Goal: Task Accomplishment & Management: Complete application form

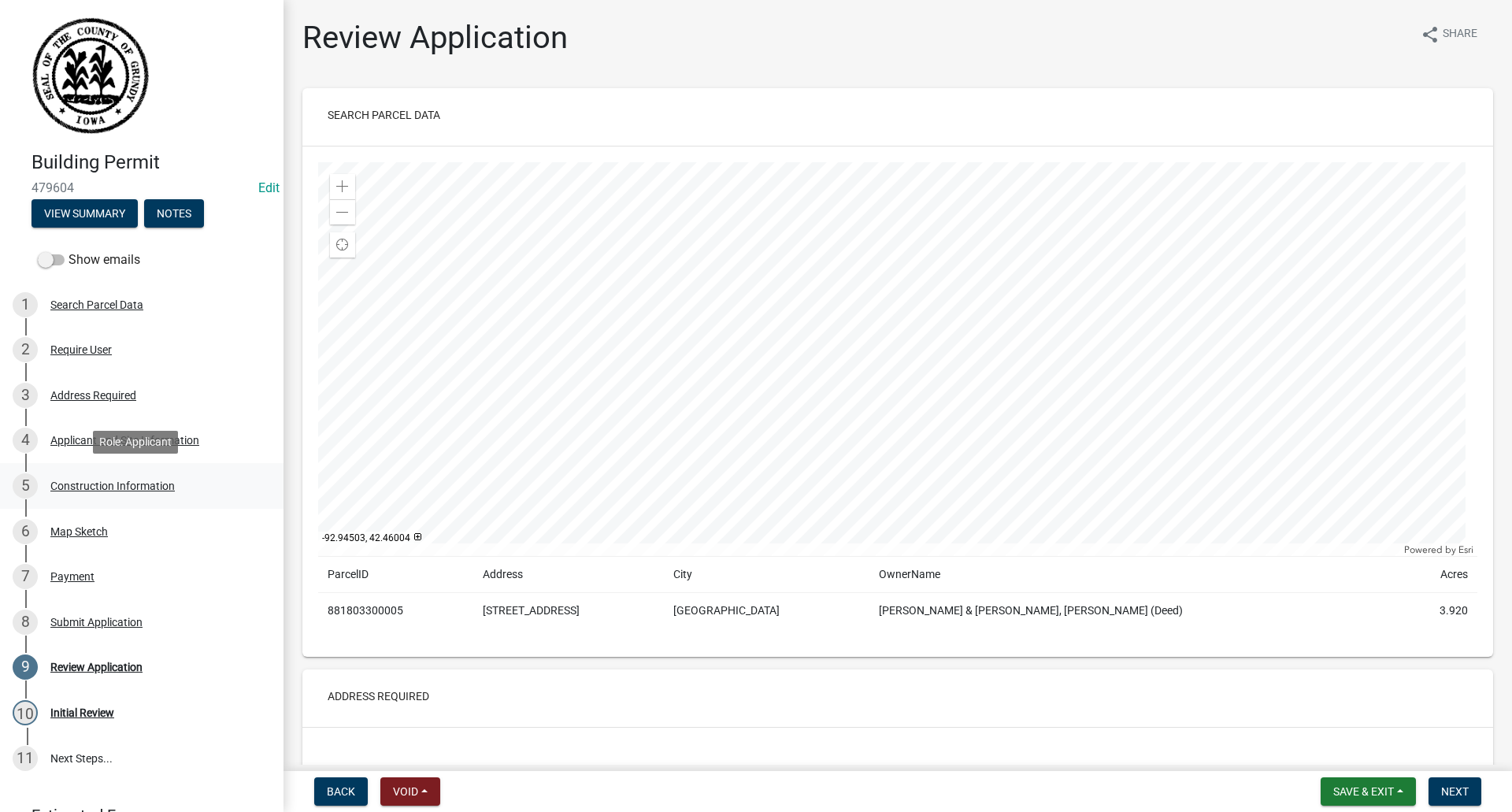
click at [99, 484] on div "Construction Information" at bounding box center [112, 485] width 125 height 11
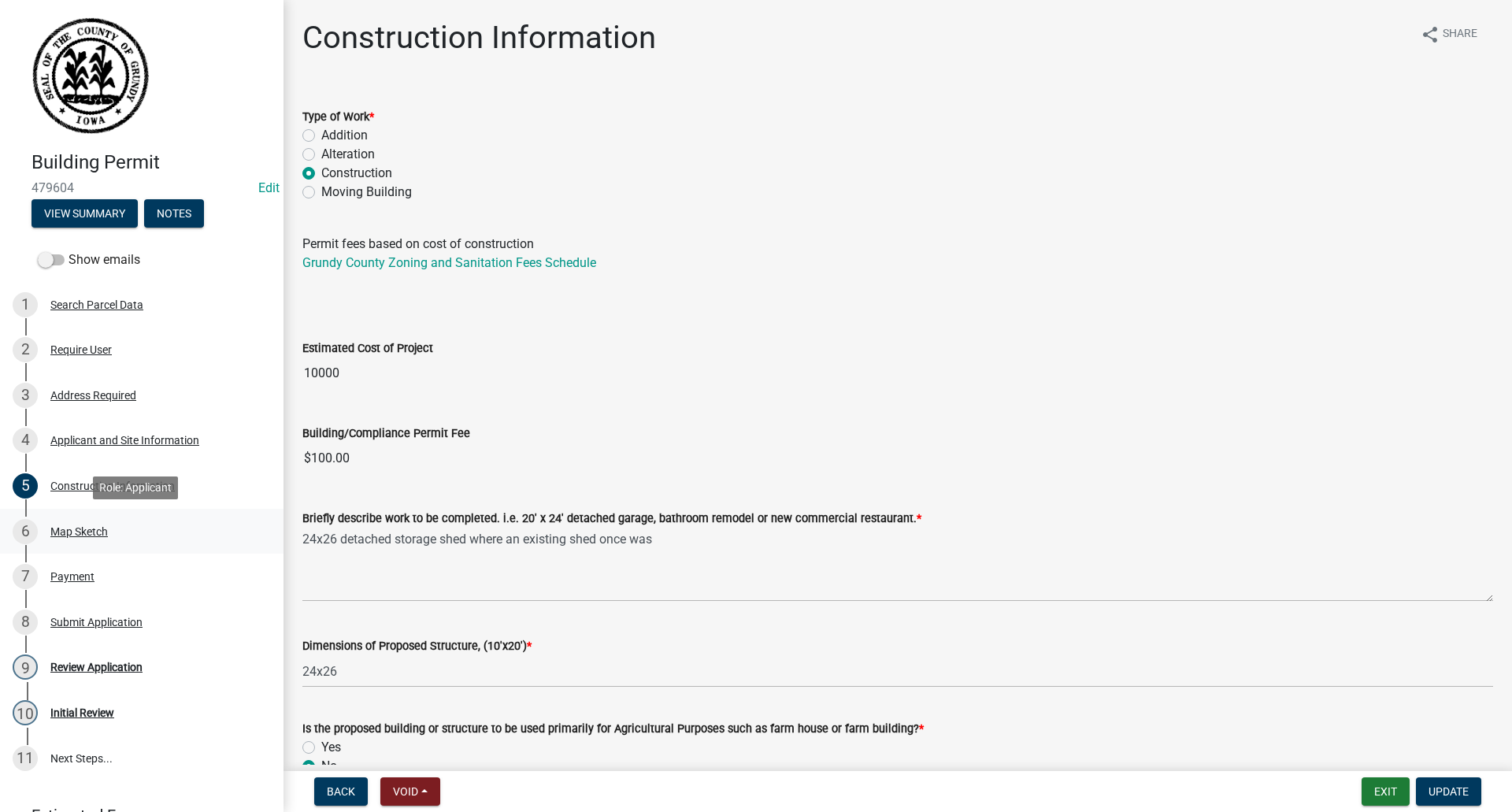
click at [98, 529] on div "Map Sketch" at bounding box center [79, 531] width 58 height 11
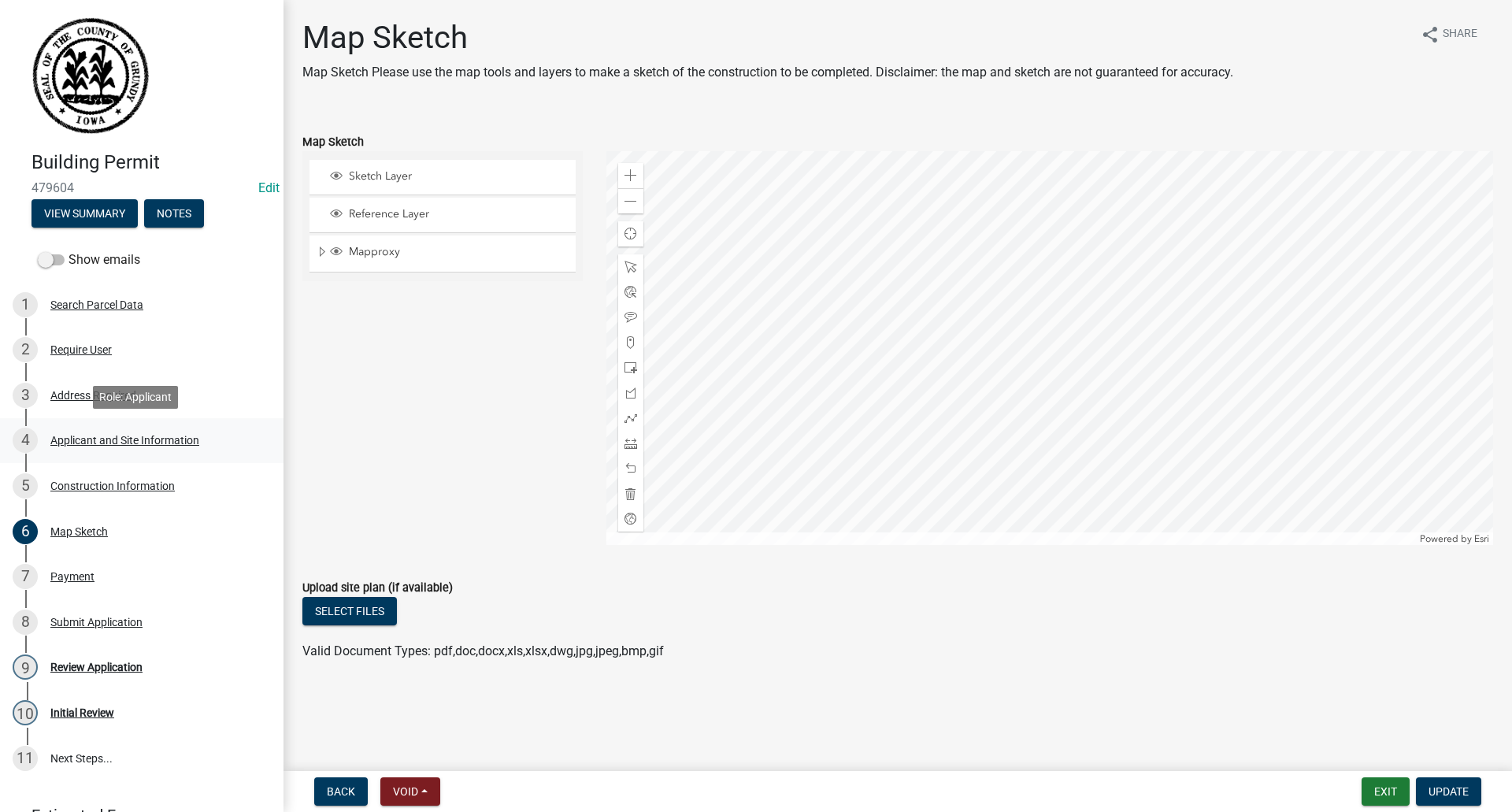
click at [68, 441] on div "Applicant and Site Information" at bounding box center [124, 440] width 149 height 11
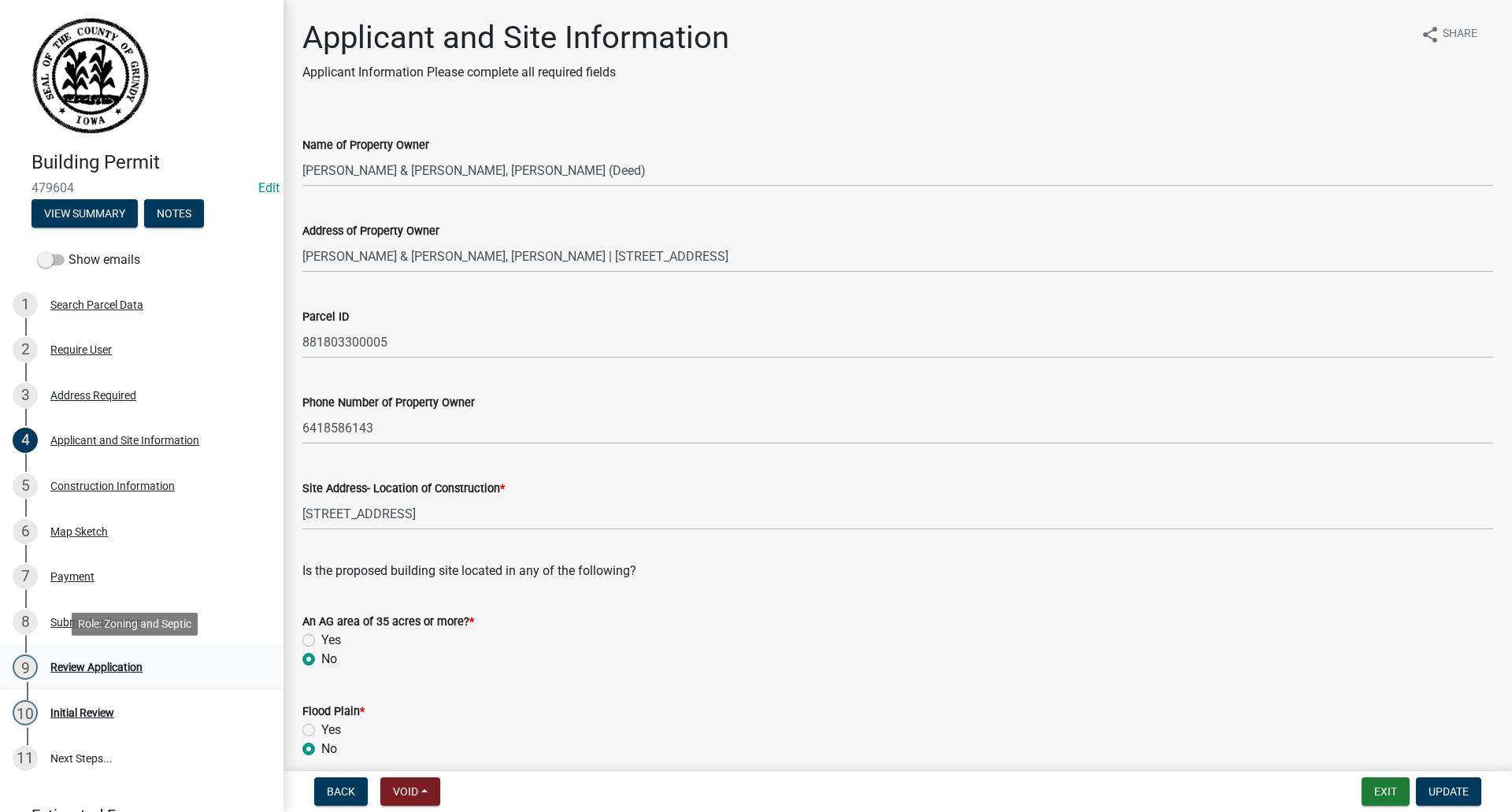
click at [101, 661] on div "Review Application" at bounding box center [96, 666] width 92 height 11
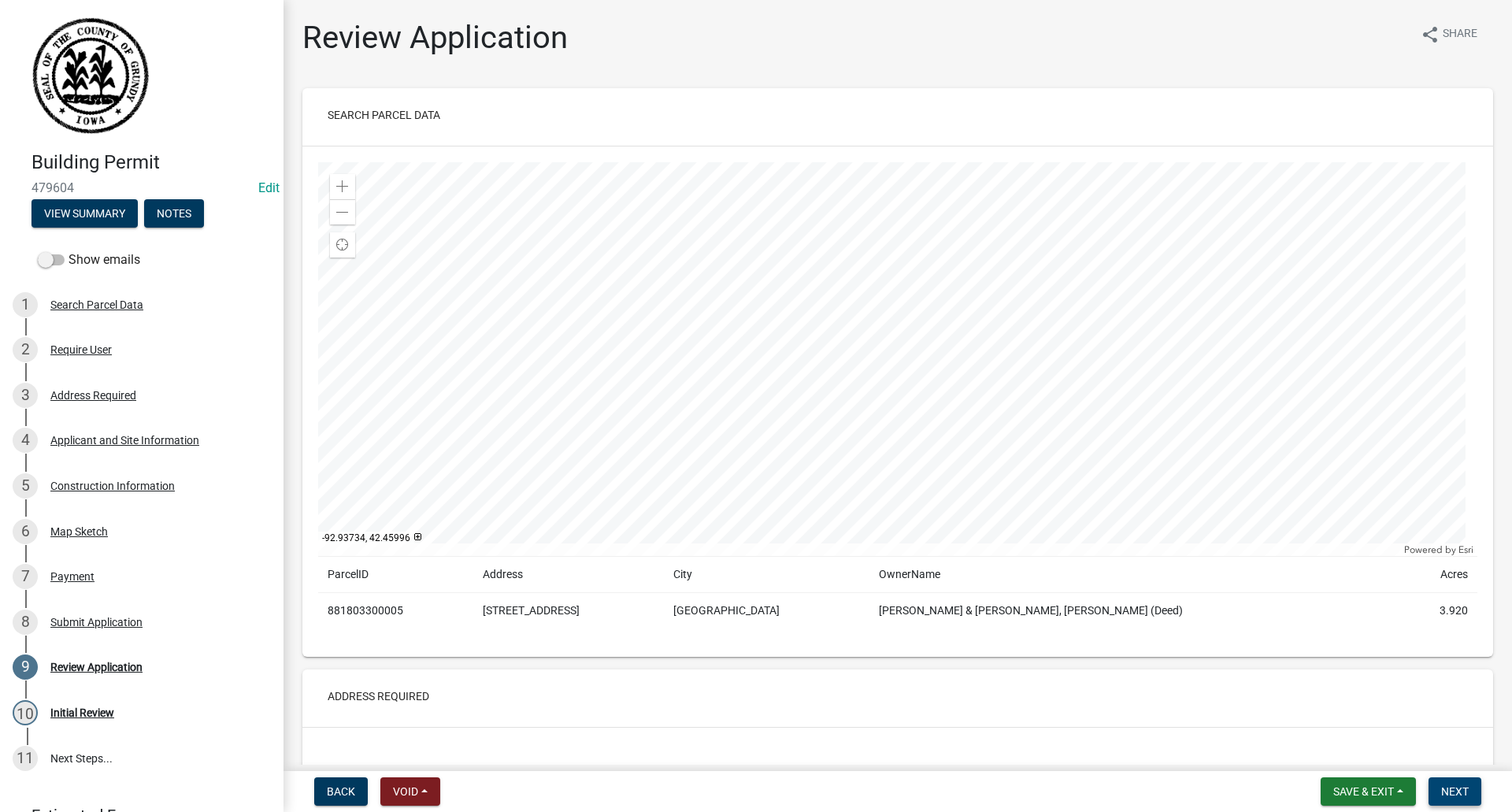
click at [1449, 792] on span "Next" at bounding box center [1454, 791] width 28 height 12
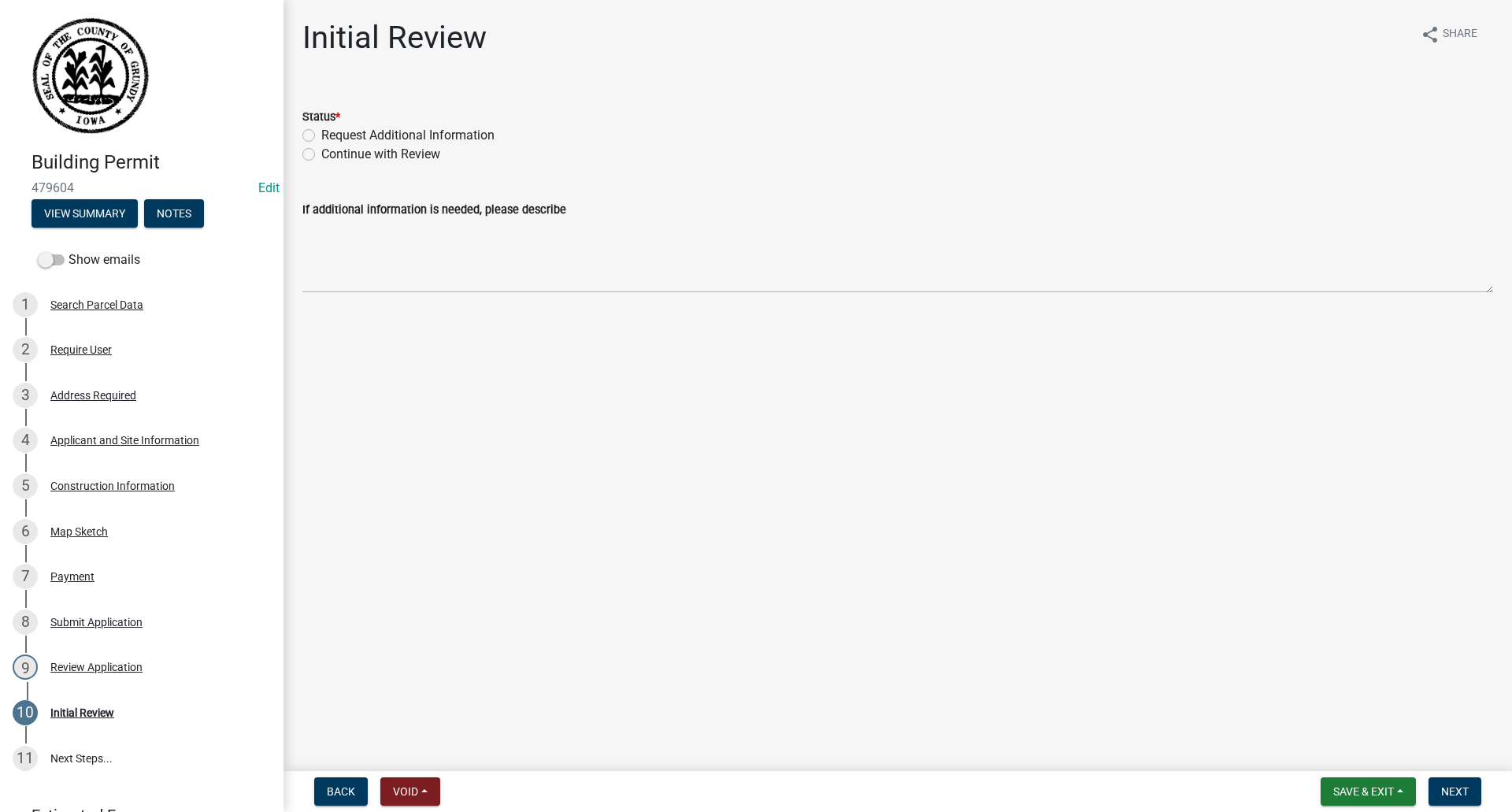
click at [322, 153] on label "Continue with Review" at bounding box center [381, 155] width 119 height 19
click at [322, 153] on input "Continue with Review" at bounding box center [326, 150] width 11 height 11
radio input "true"
click at [322, 155] on label "Continue with Review" at bounding box center [381, 155] width 119 height 19
click at [322, 155] on input "Continue with Review" at bounding box center [326, 150] width 11 height 11
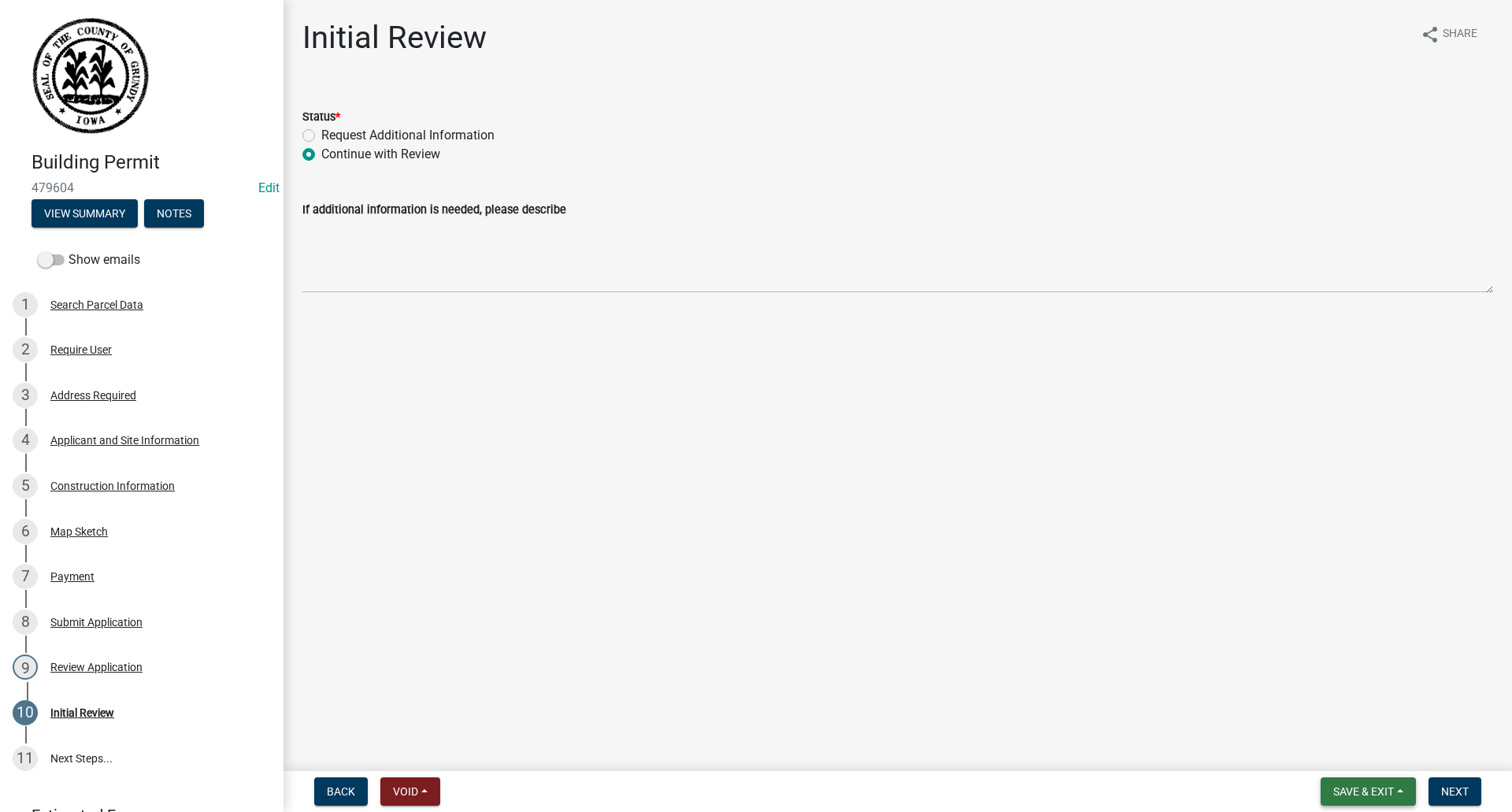
click at [1392, 786] on span "Save & Exit" at bounding box center [1363, 791] width 60 height 12
click at [1374, 747] on button "Save & Exit" at bounding box center [1353, 750] width 126 height 37
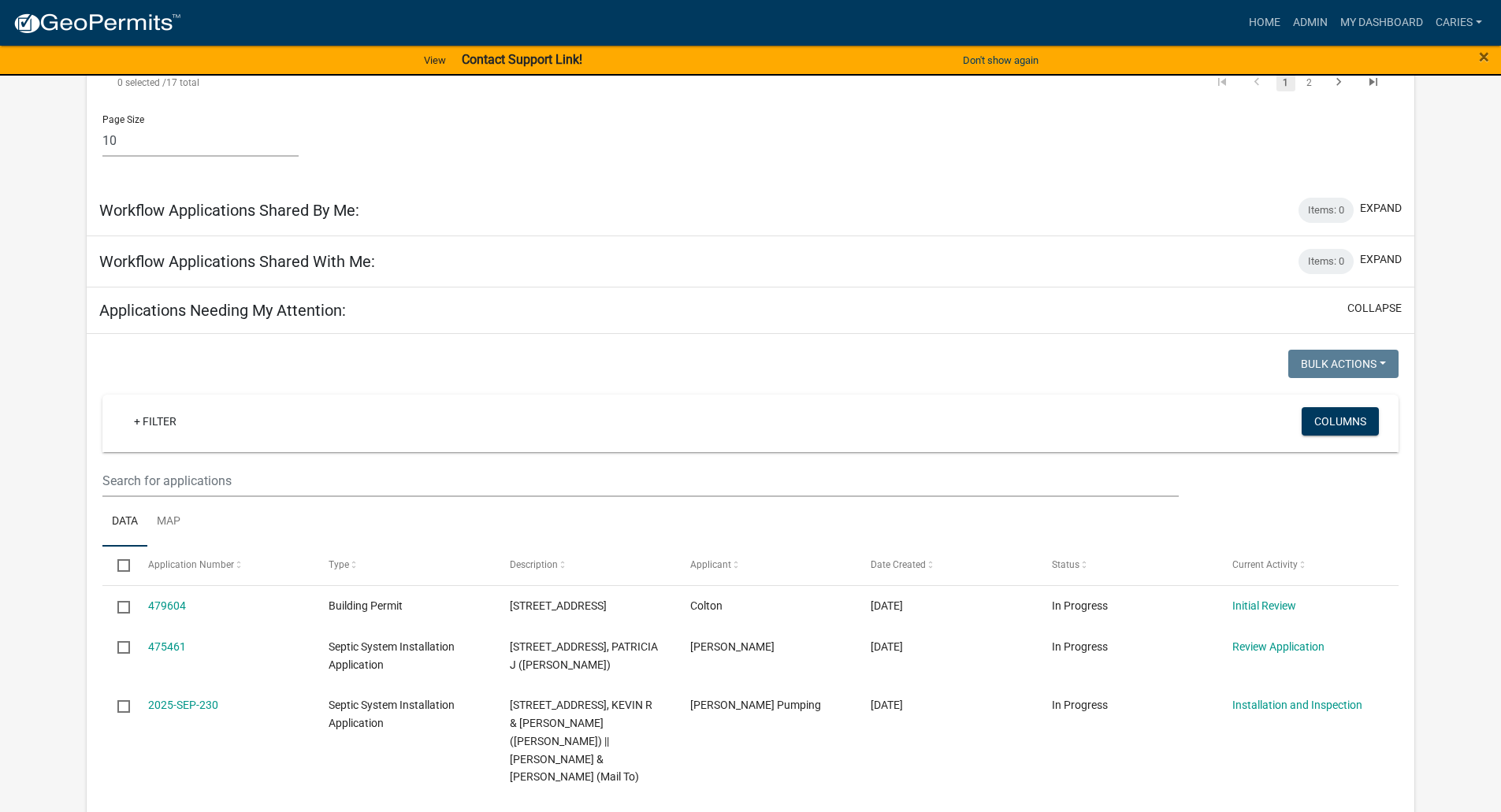
scroll to position [944, 0]
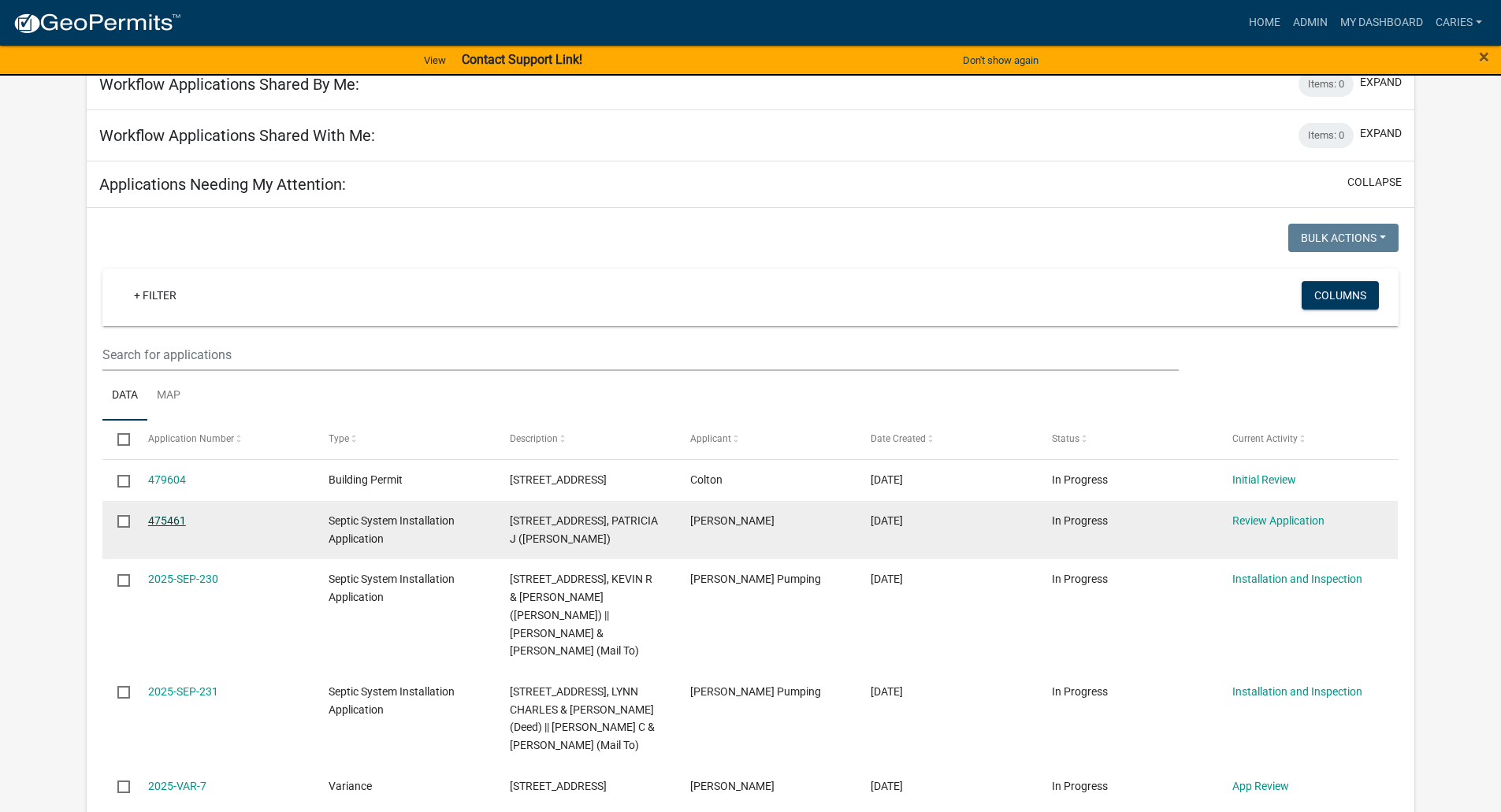
click at [180, 517] on link "475461" at bounding box center [166, 520] width 37 height 12
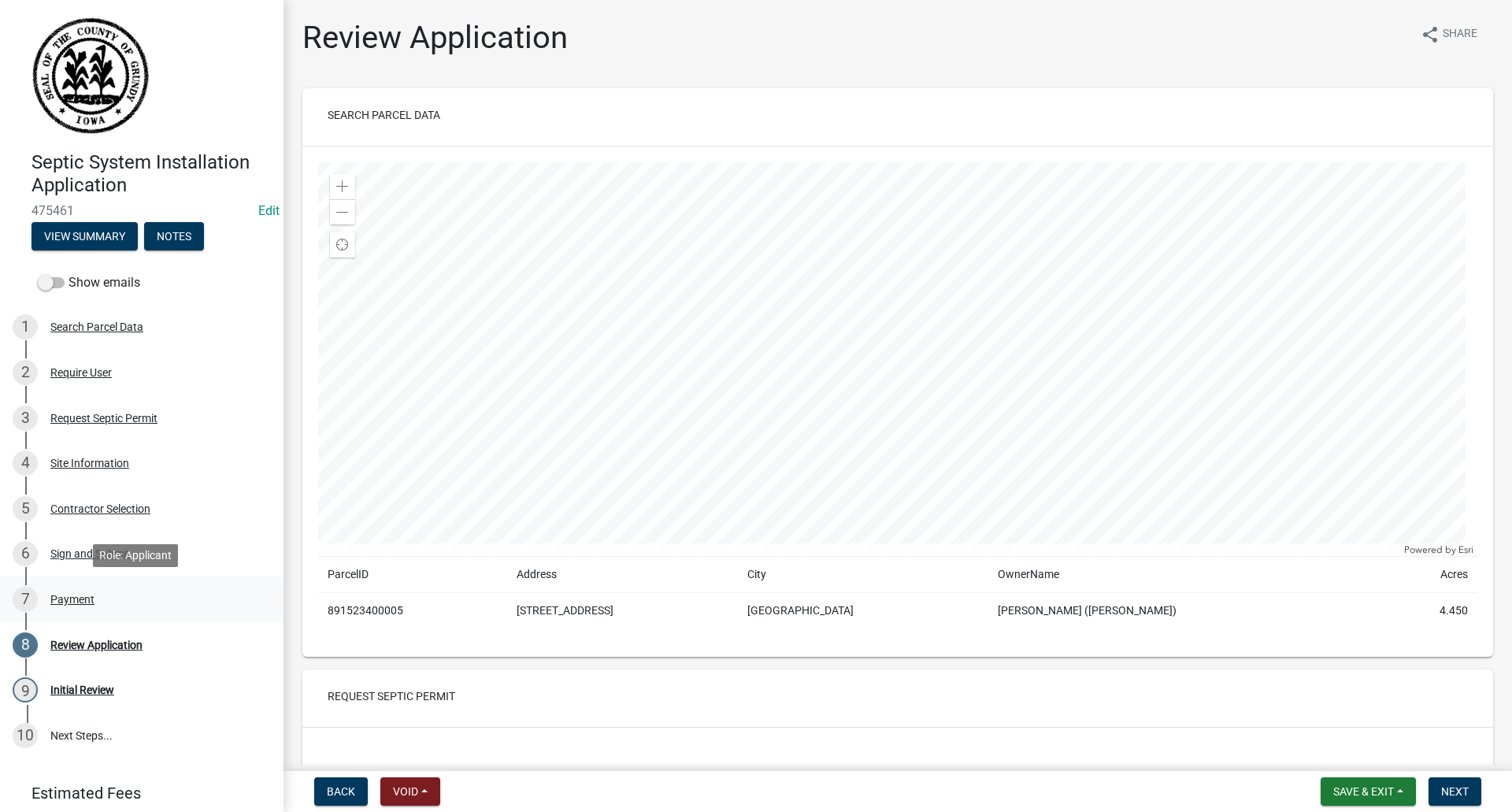
click at [74, 598] on div "Payment" at bounding box center [72, 599] width 44 height 11
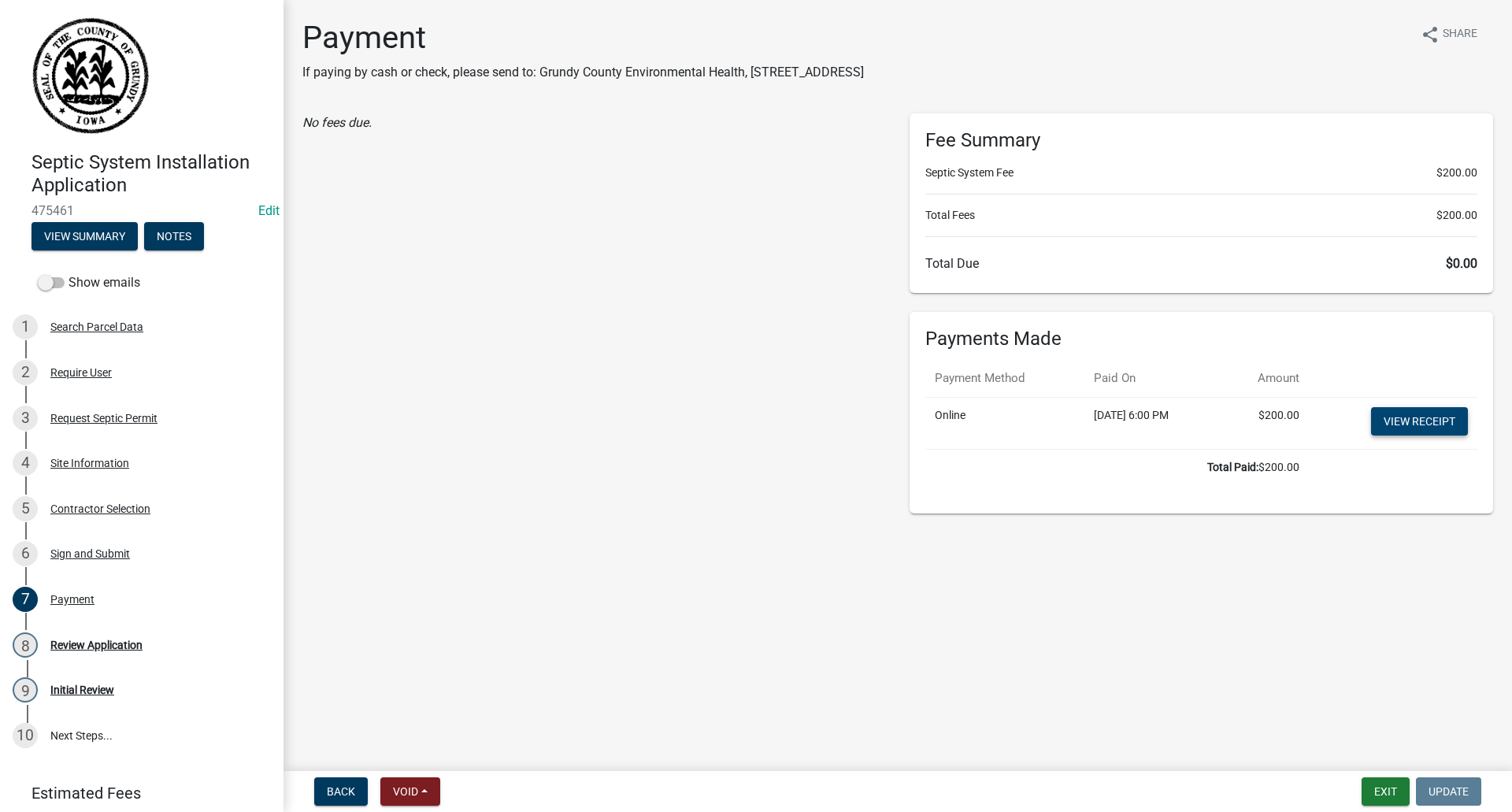
click at [1402, 414] on link "View receipt" at bounding box center [1419, 421] width 97 height 29
click at [94, 504] on div "Contractor Selection" at bounding box center [100, 508] width 100 height 11
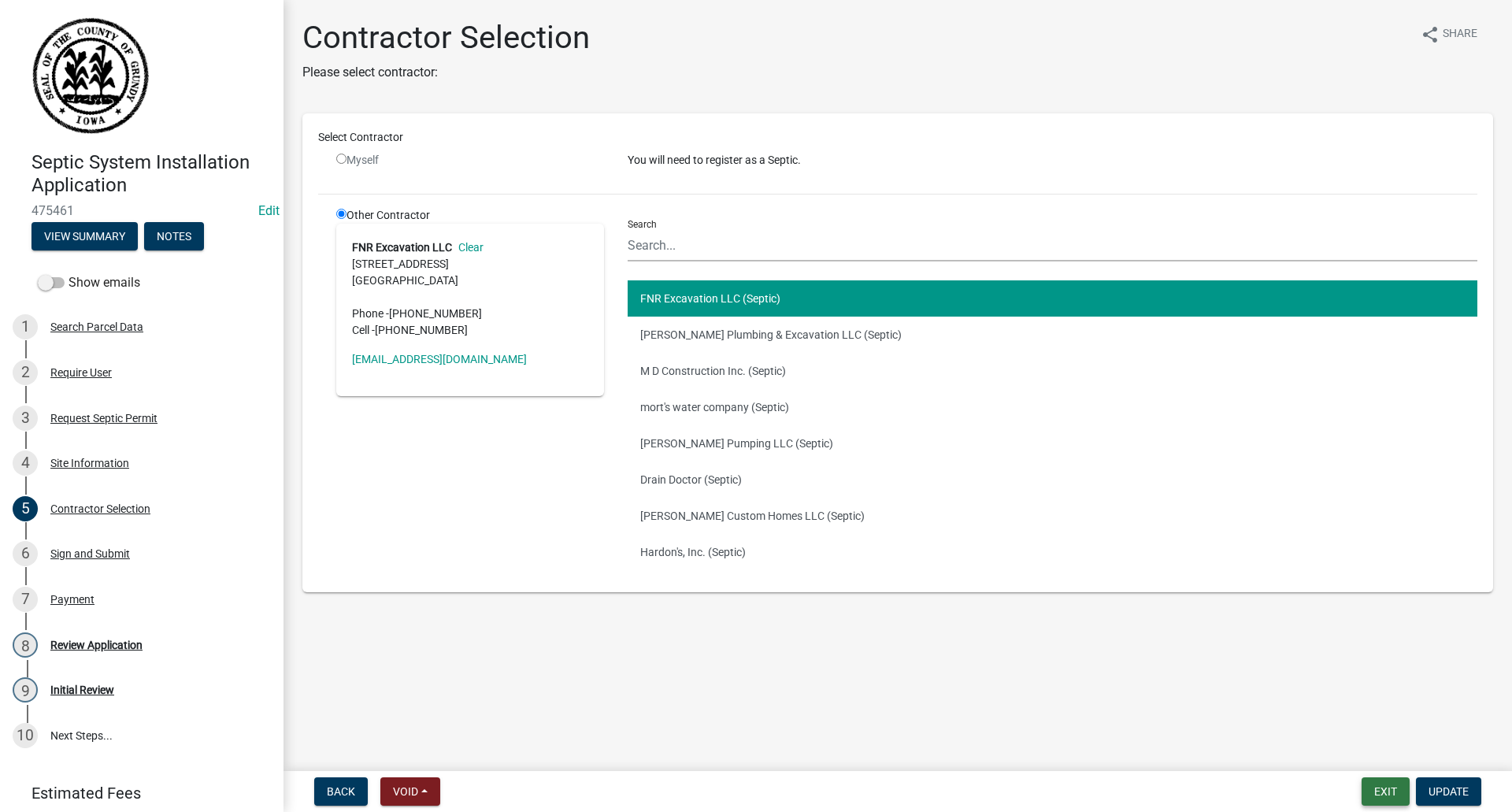
click at [1370, 791] on button "Exit" at bounding box center [1385, 792] width 48 height 29
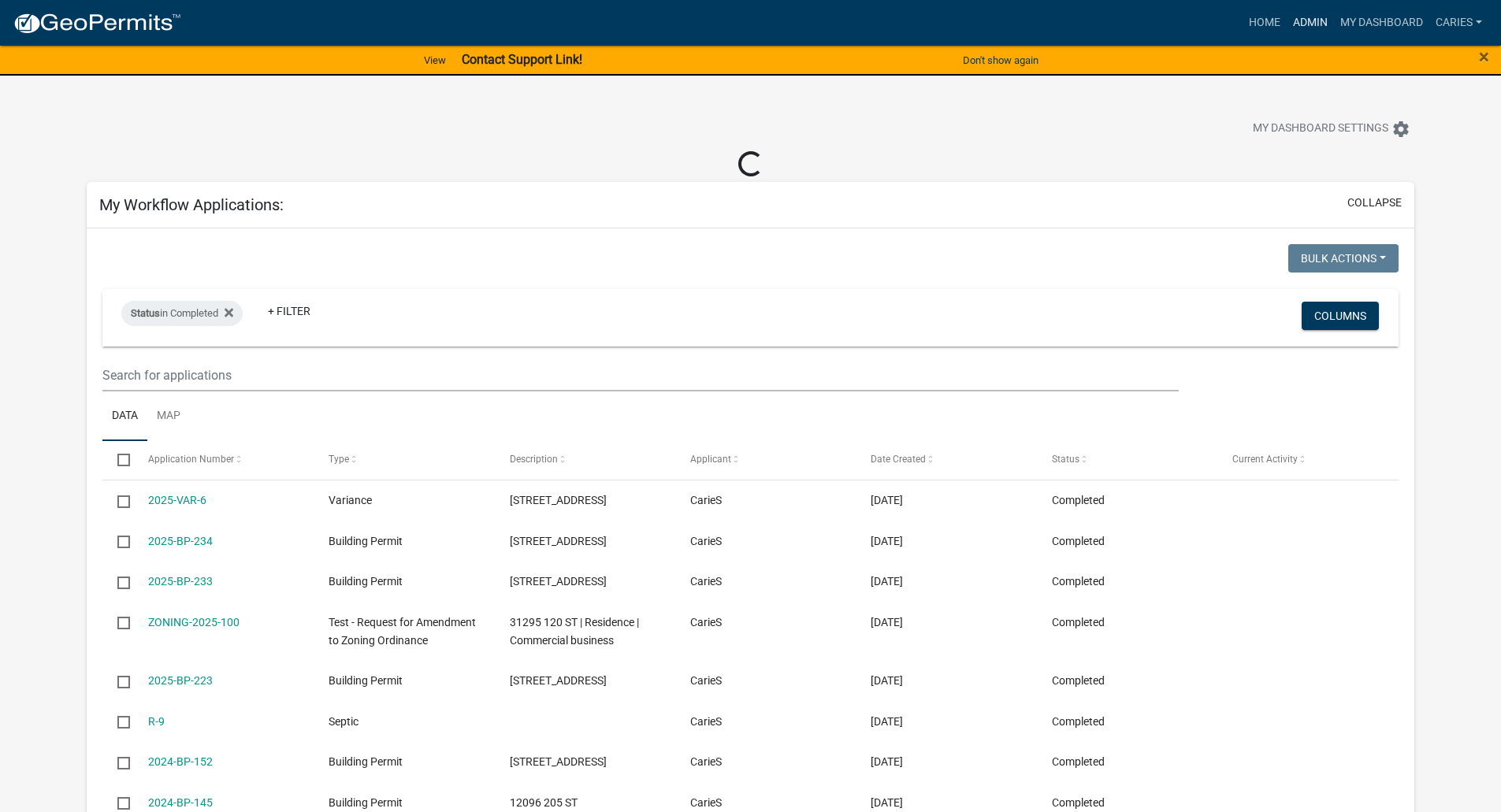
click at [1313, 22] on link "Admin" at bounding box center [1310, 22] width 47 height 30
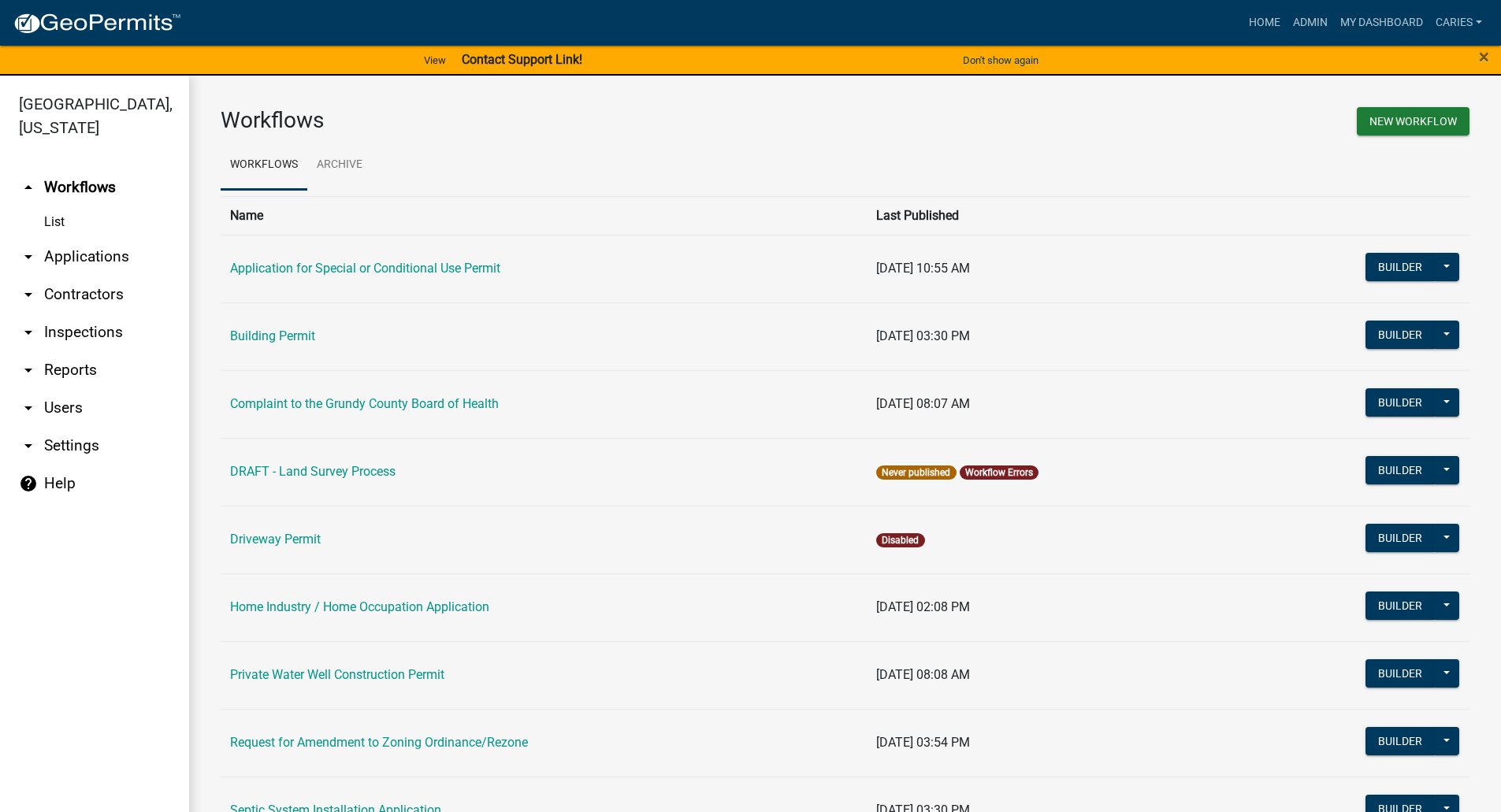
click at [81, 275] on link "arrow_drop_down Contractors" at bounding box center [94, 294] width 189 height 37
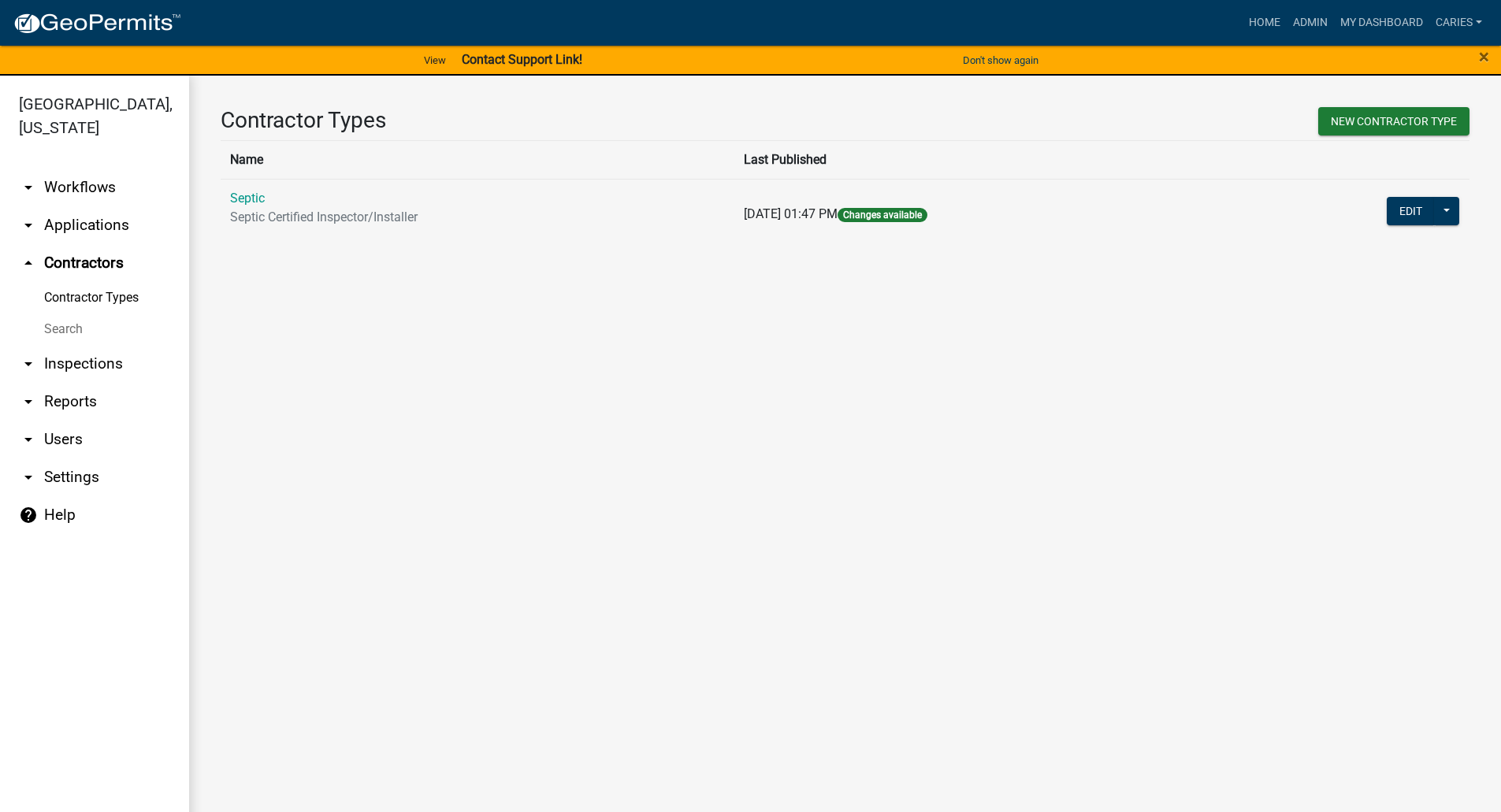
click at [72, 206] on link "arrow_drop_down Applications" at bounding box center [94, 225] width 189 height 37
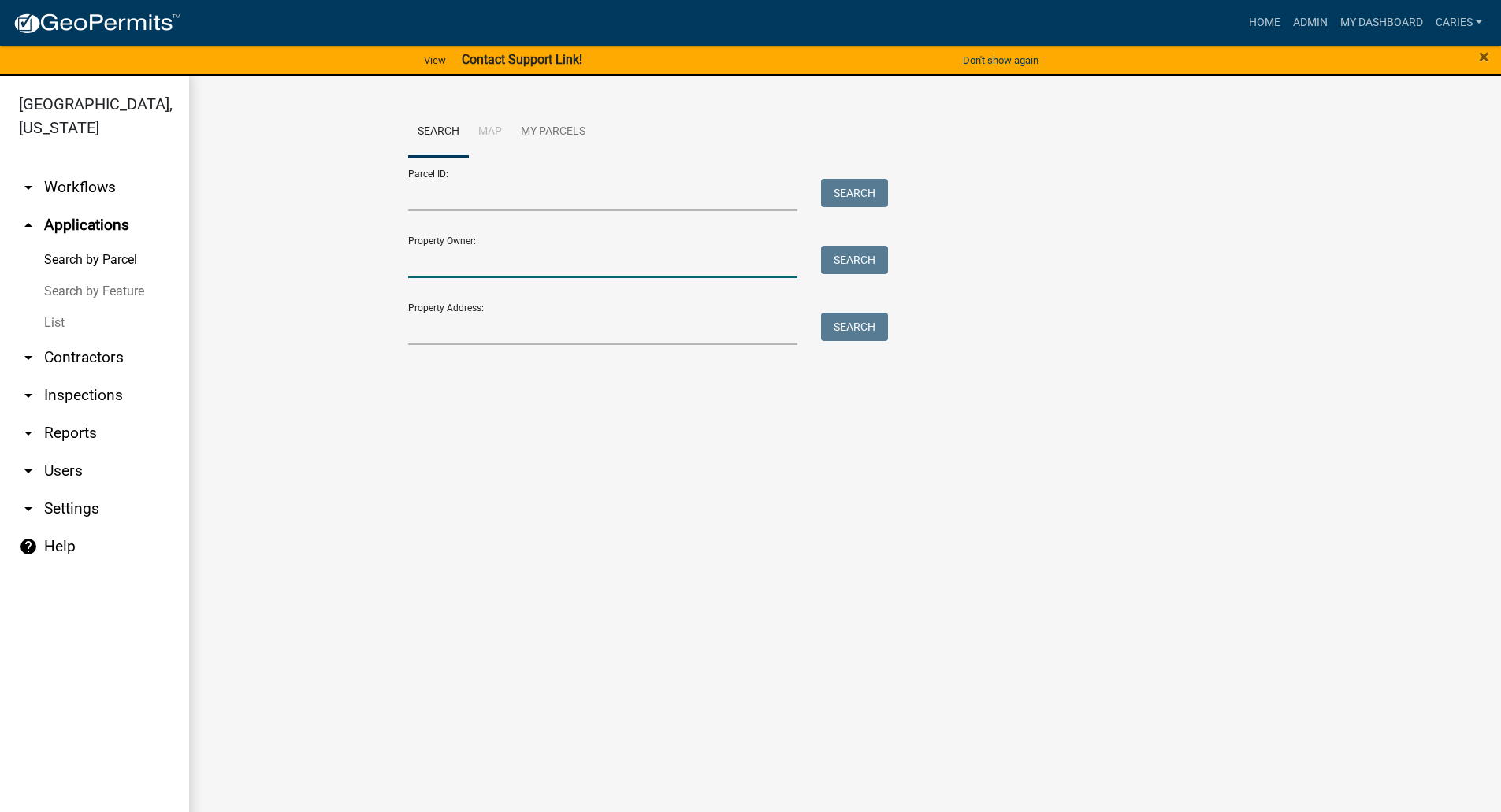
click at [453, 264] on input "Property Owner:" at bounding box center [603, 262] width 390 height 33
type input "BTWI"
click at [852, 260] on button "Search" at bounding box center [855, 260] width 67 height 29
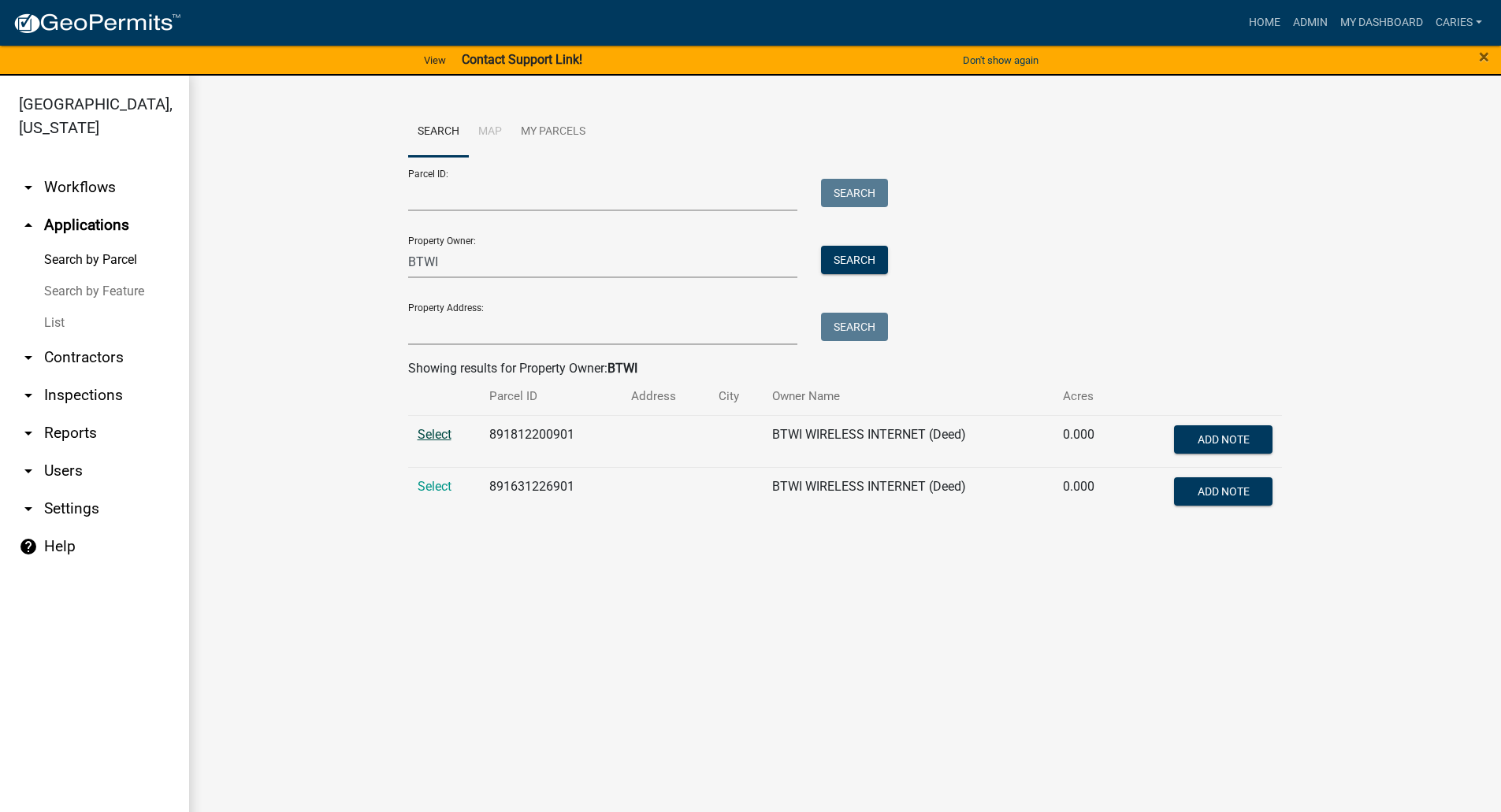
click at [436, 435] on span "Select" at bounding box center [434, 435] width 34 height 15
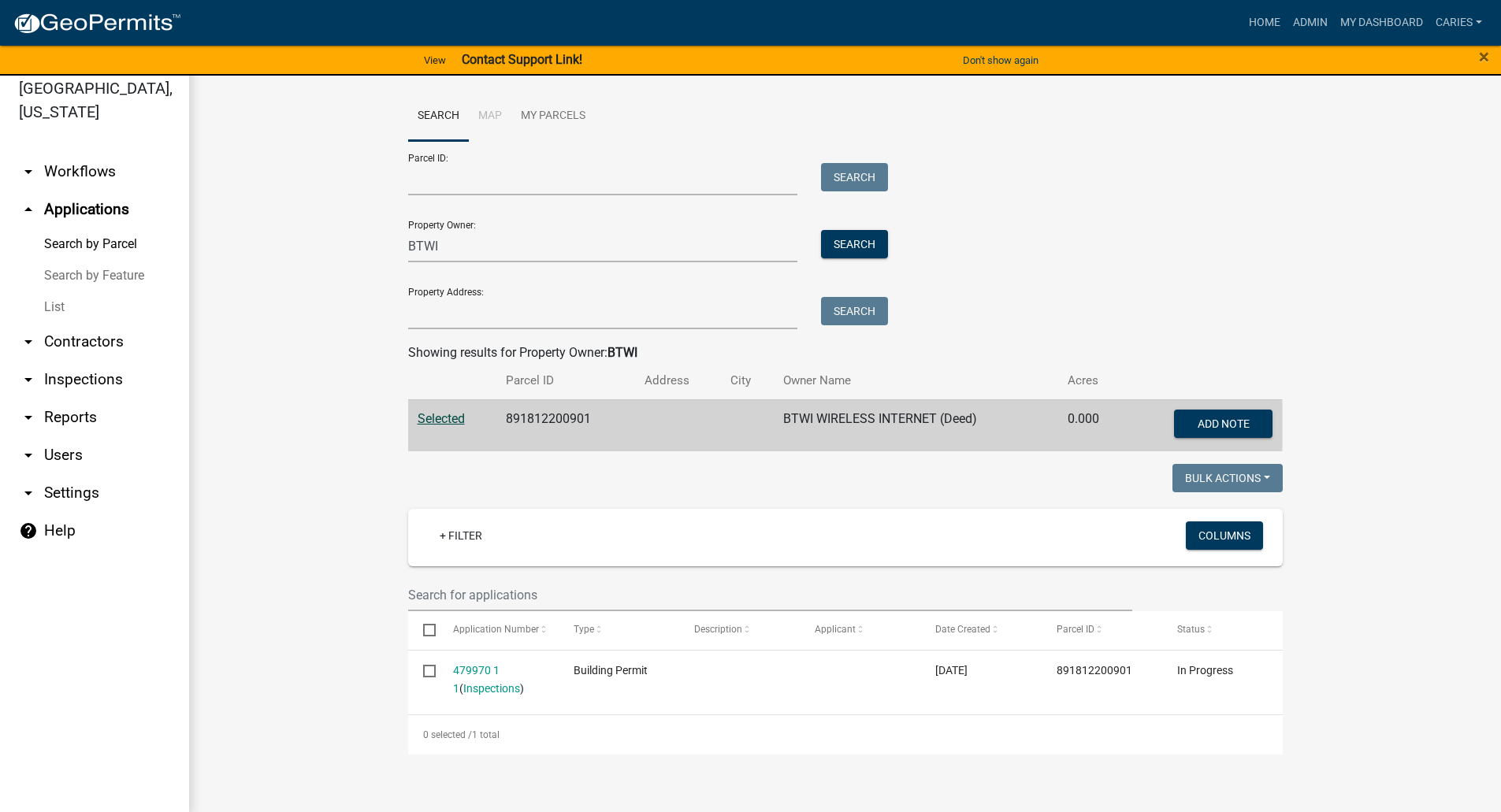
scroll to position [19, 0]
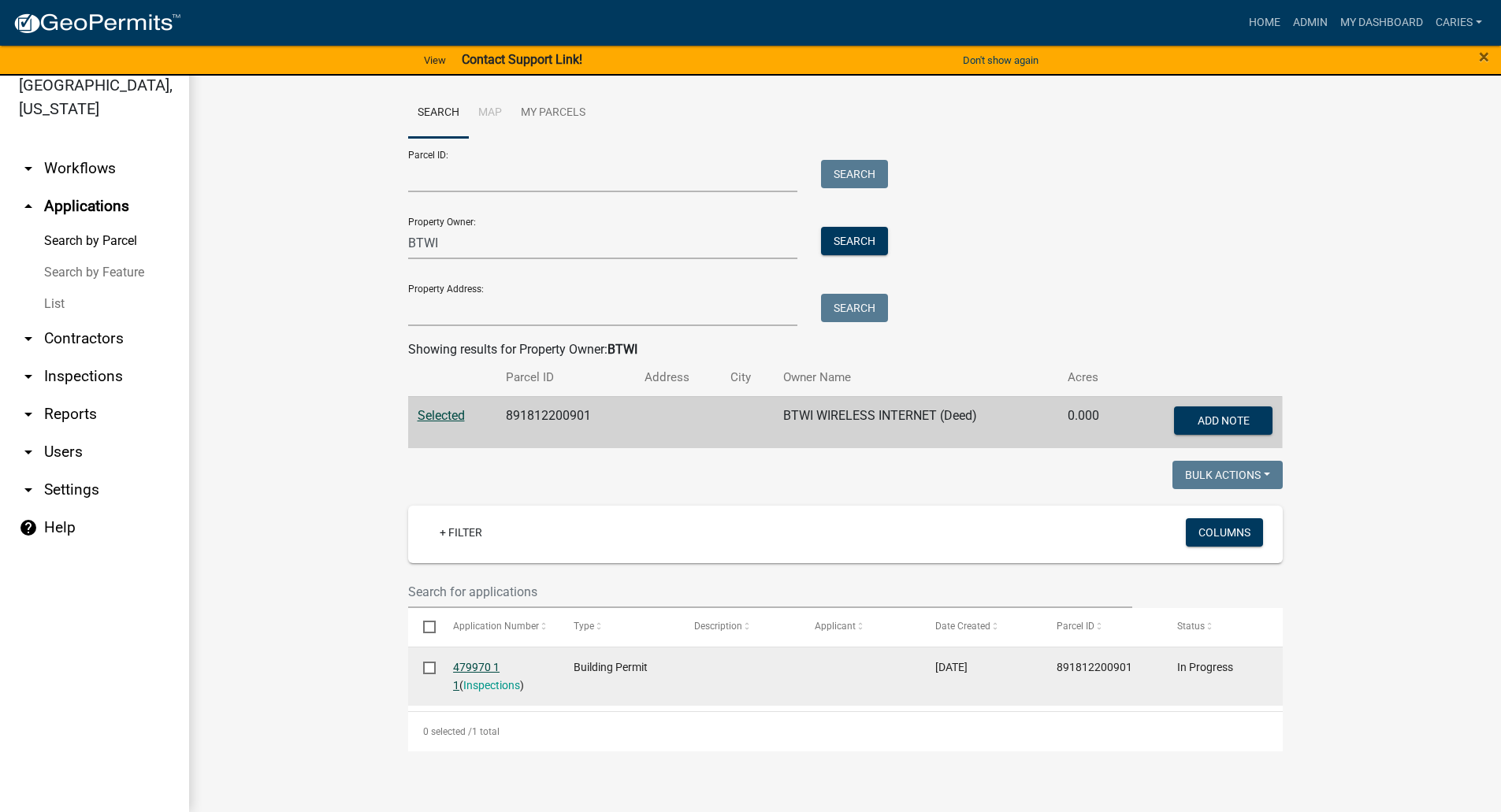
click at [484, 672] on link "479970 1 1" at bounding box center [476, 676] width 46 height 31
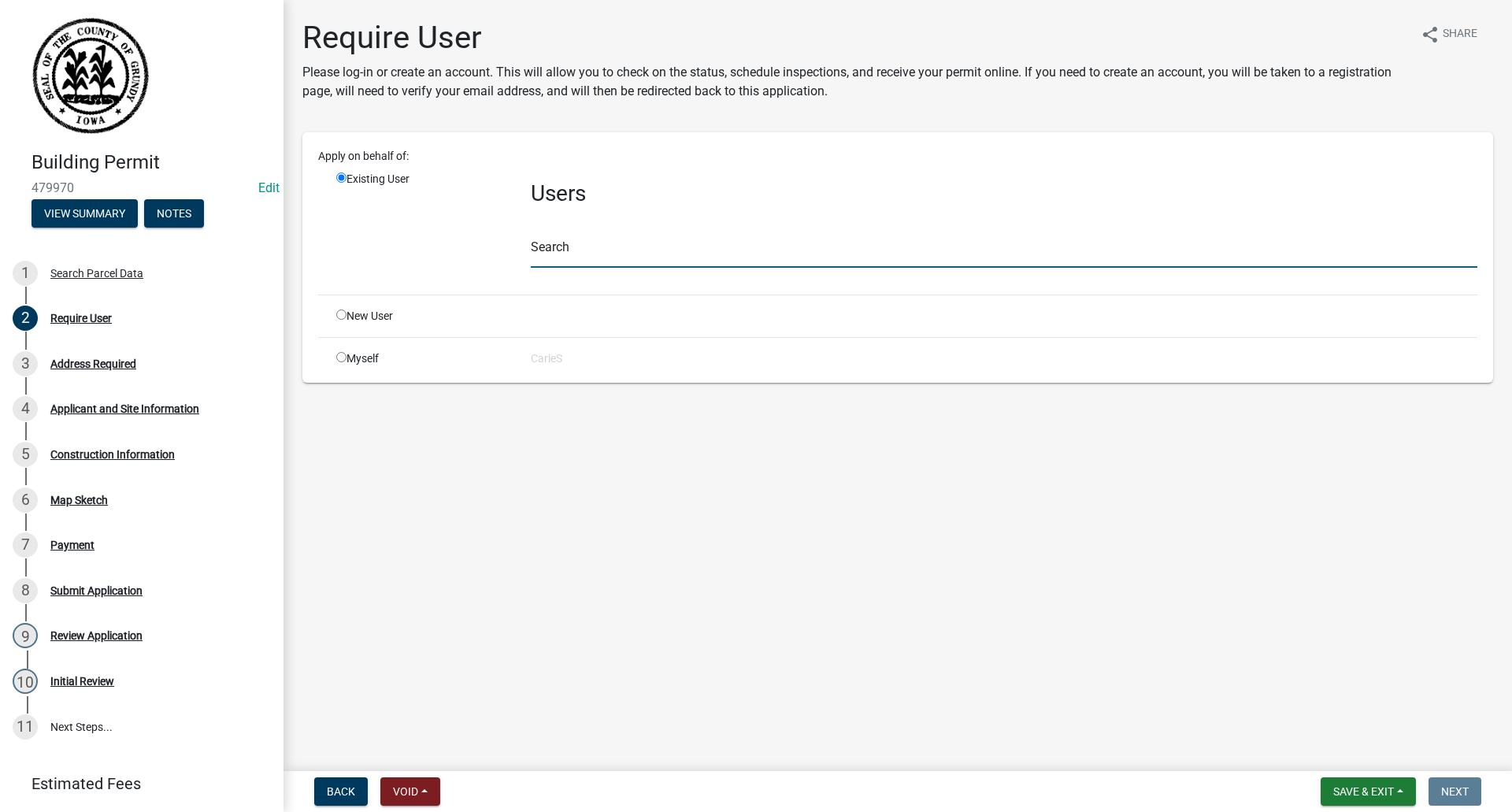
click at [579, 249] on input "text" at bounding box center [1004, 251] width 947 height 33
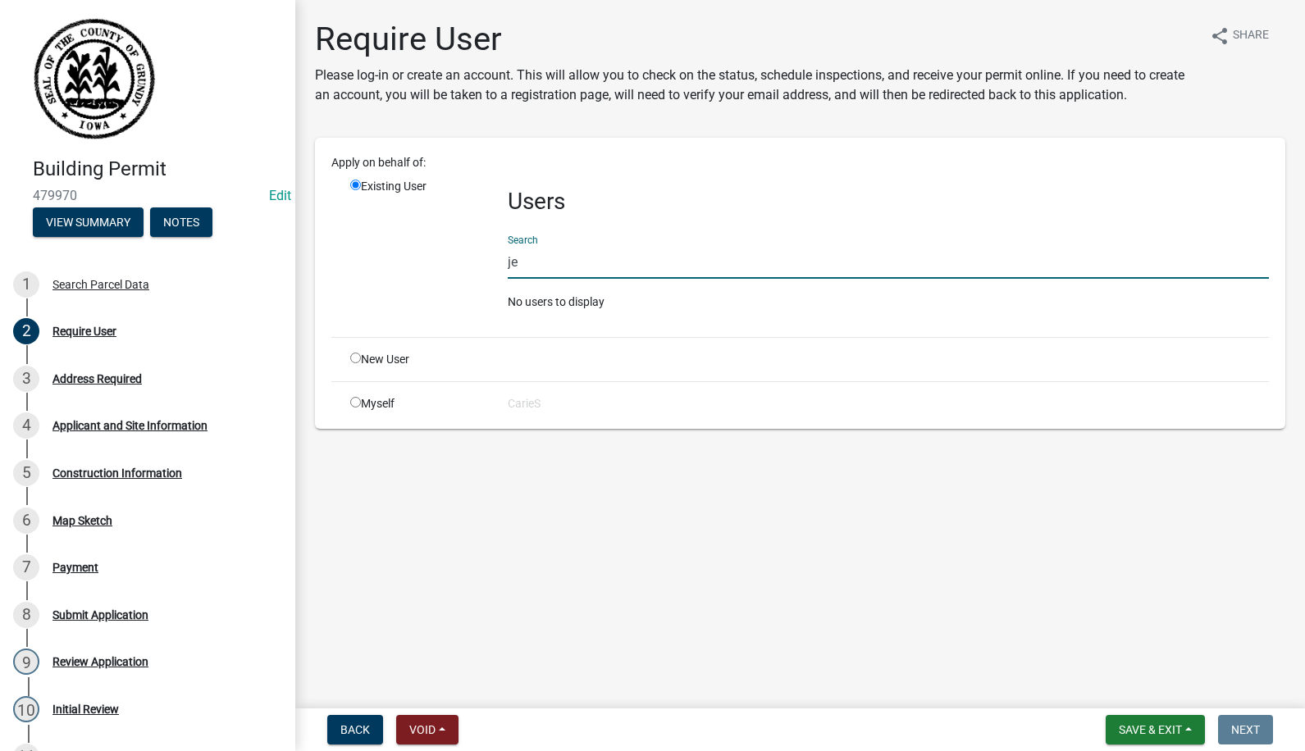
type input "j"
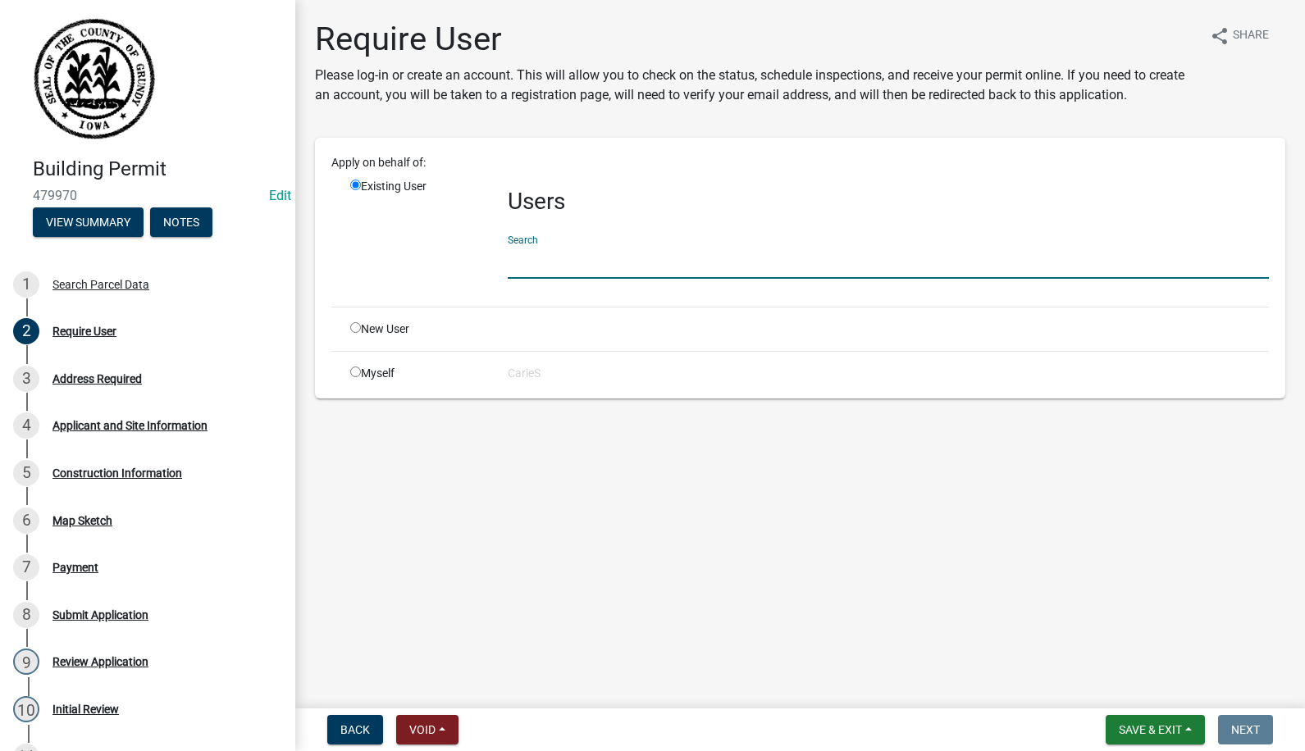
click at [533, 270] on input "text" at bounding box center [888, 262] width 761 height 34
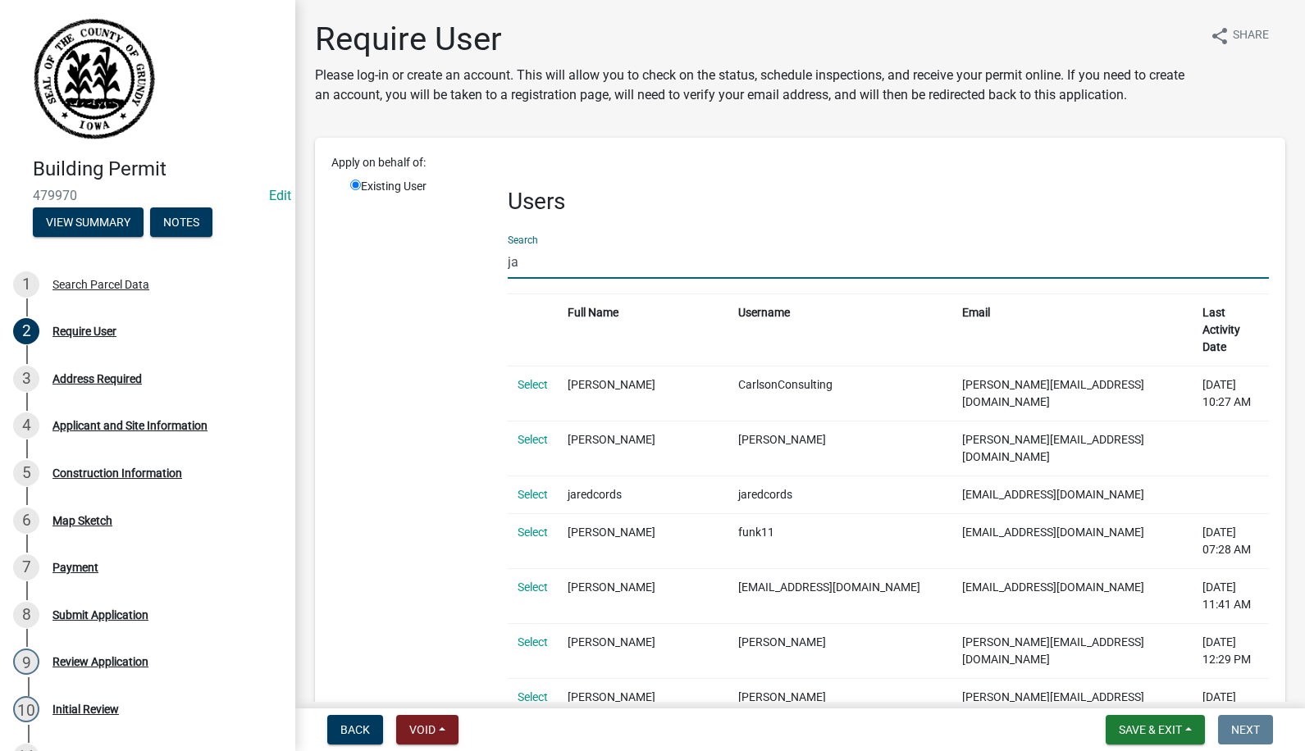
type input "j"
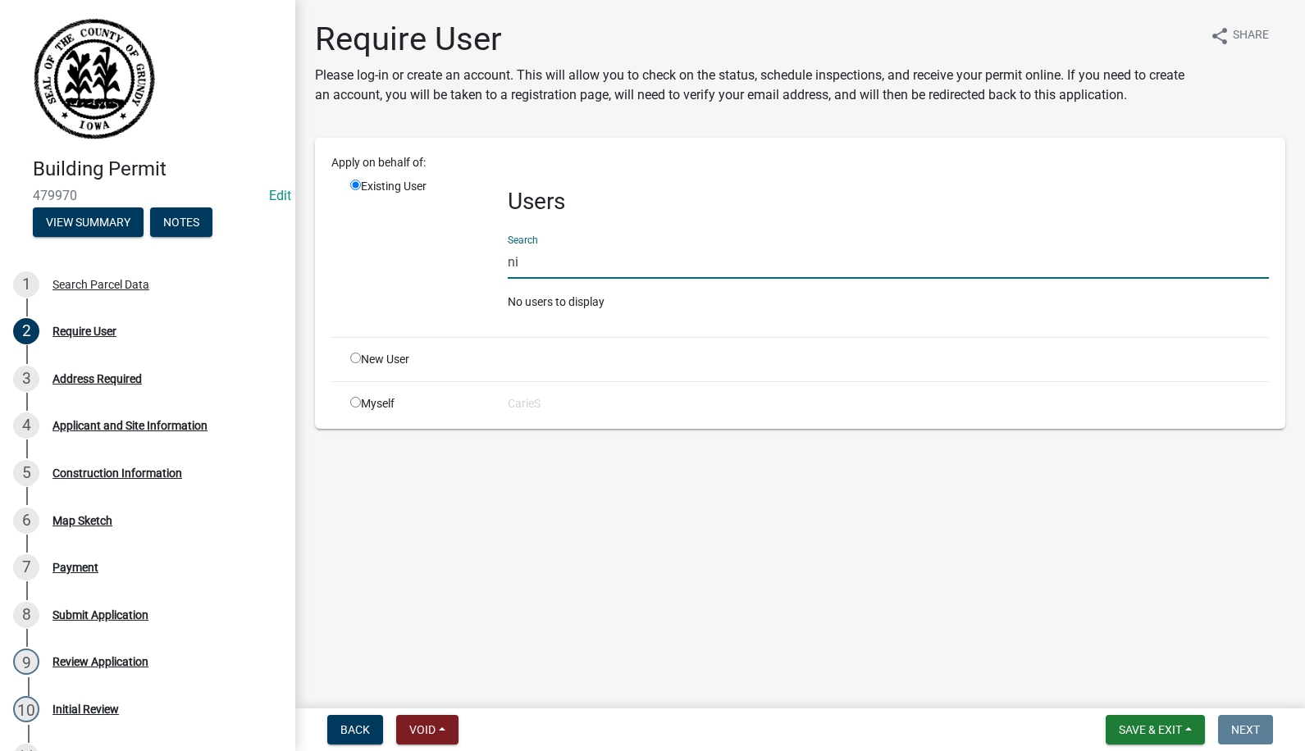
type input "n"
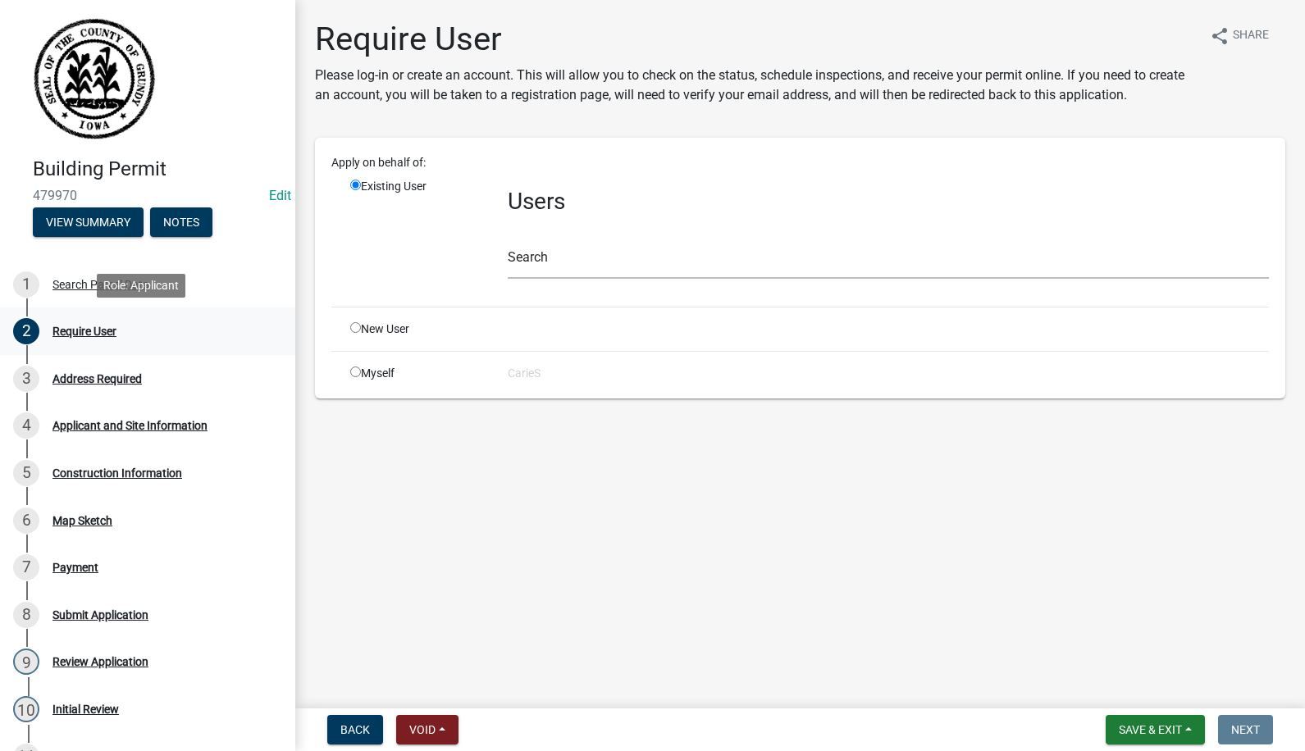
click at [80, 329] on div "Require User" at bounding box center [84, 331] width 64 height 11
click at [110, 377] on div "Address Required" at bounding box center [96, 378] width 89 height 11
click at [75, 283] on div "Search Parcel Data" at bounding box center [100, 284] width 97 height 11
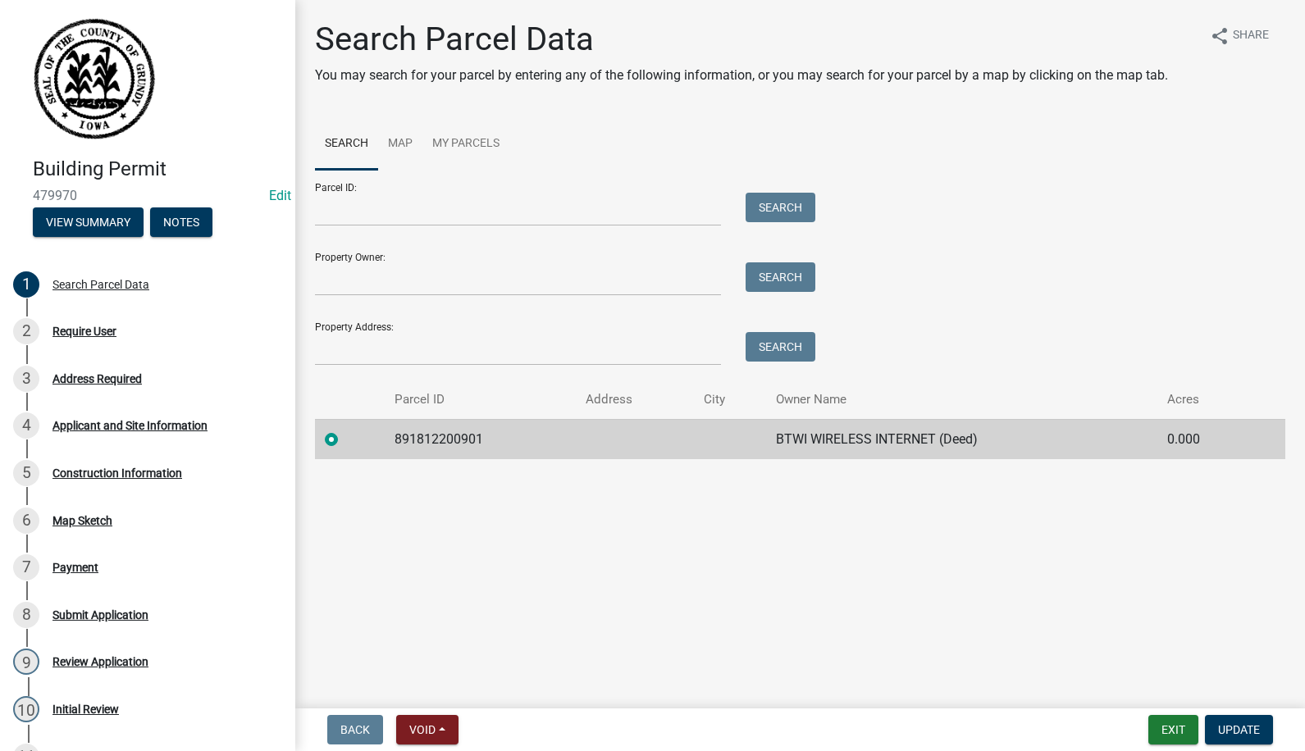
click at [496, 448] on td "891812200901" at bounding box center [480, 439] width 191 height 40
click at [69, 335] on div "Require User" at bounding box center [84, 331] width 64 height 11
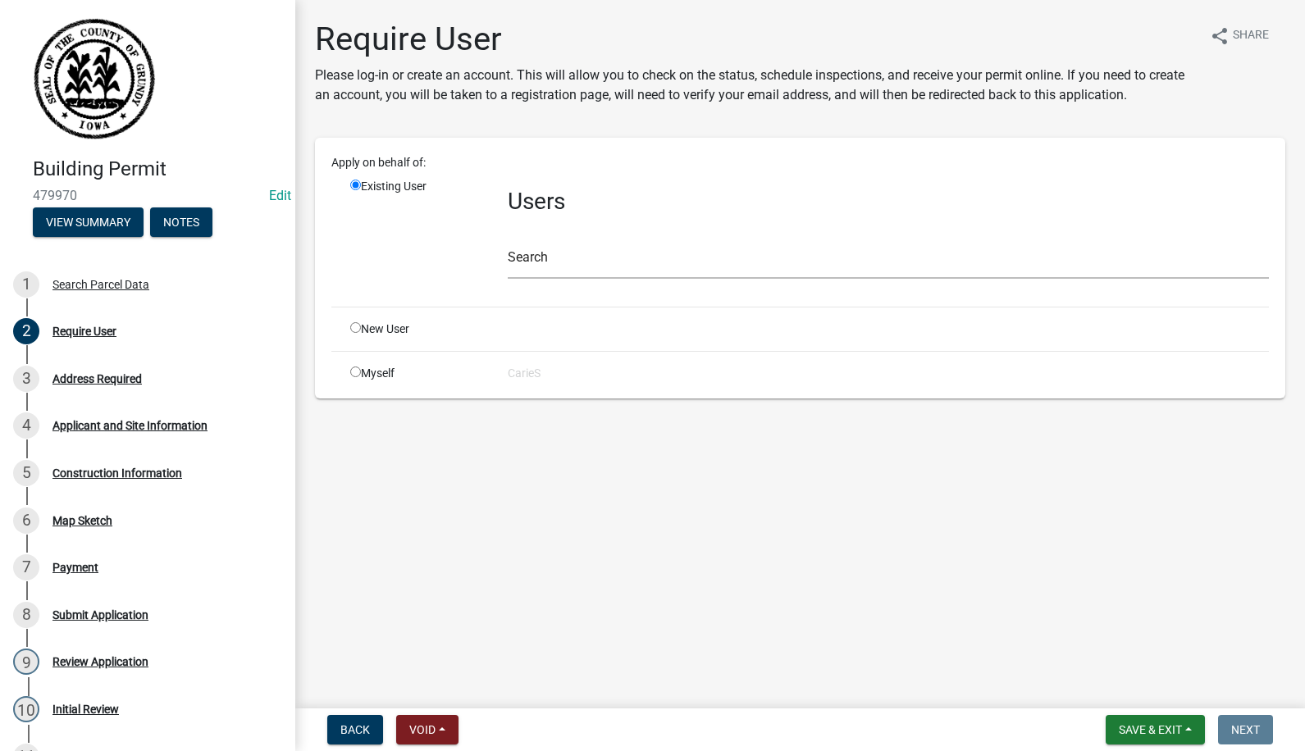
click at [358, 330] on input "radio" at bounding box center [355, 327] width 11 height 11
radio input "true"
radio input "false"
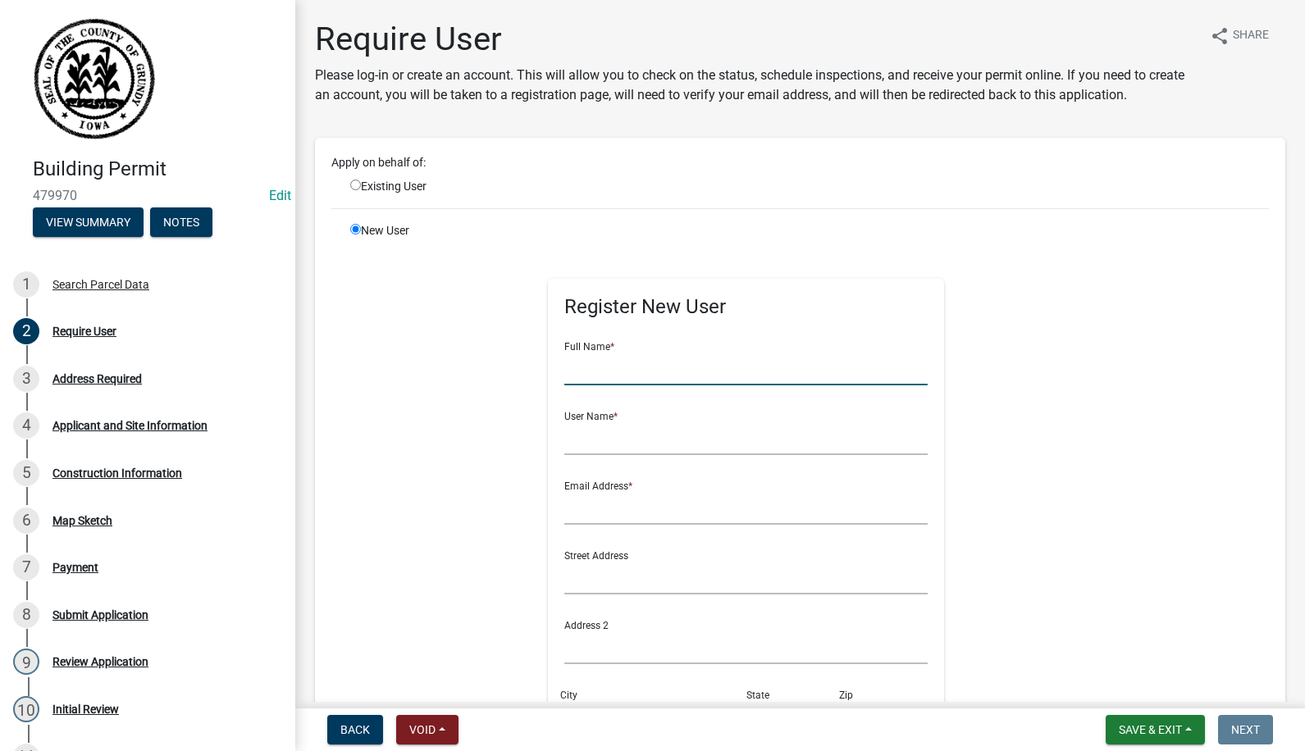
click at [582, 369] on input "text" at bounding box center [745, 369] width 363 height 34
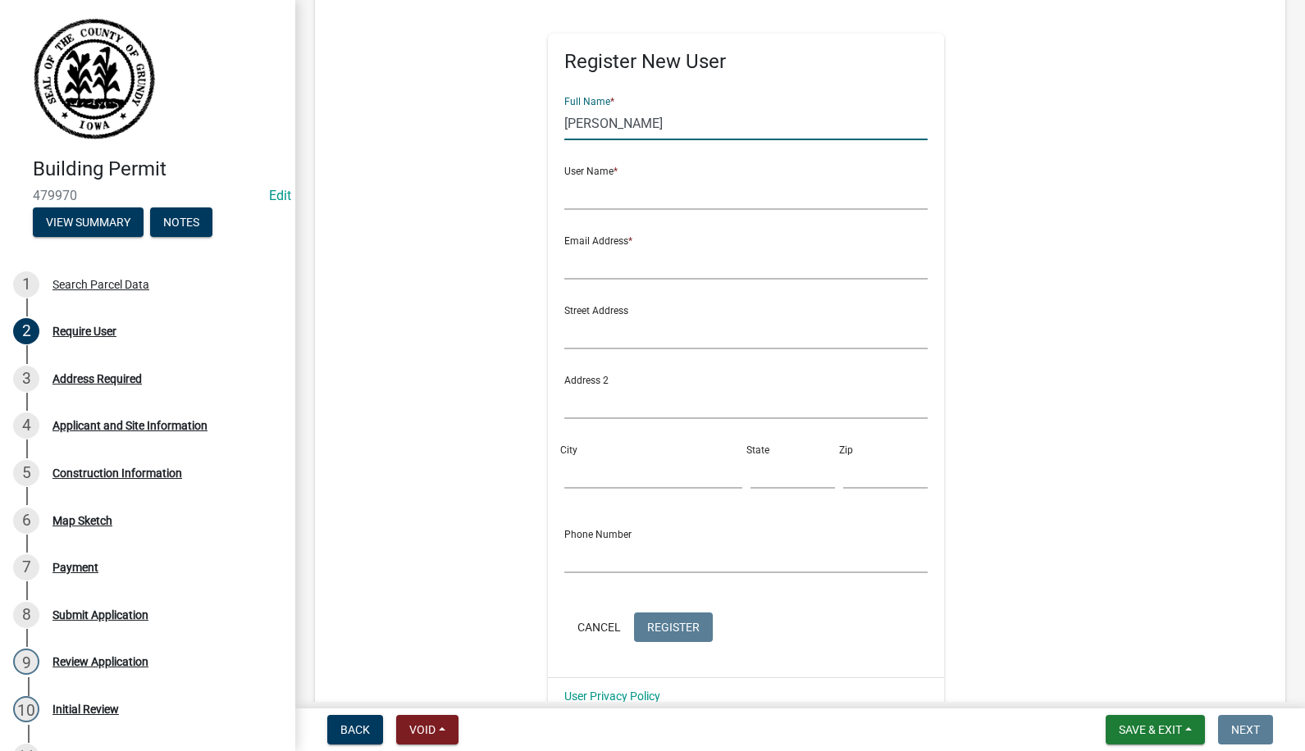
scroll to position [246, 0]
type input "[PERSON_NAME]"
type input "NickBTWI"
click at [625, 261] on input "text" at bounding box center [745, 262] width 363 height 34
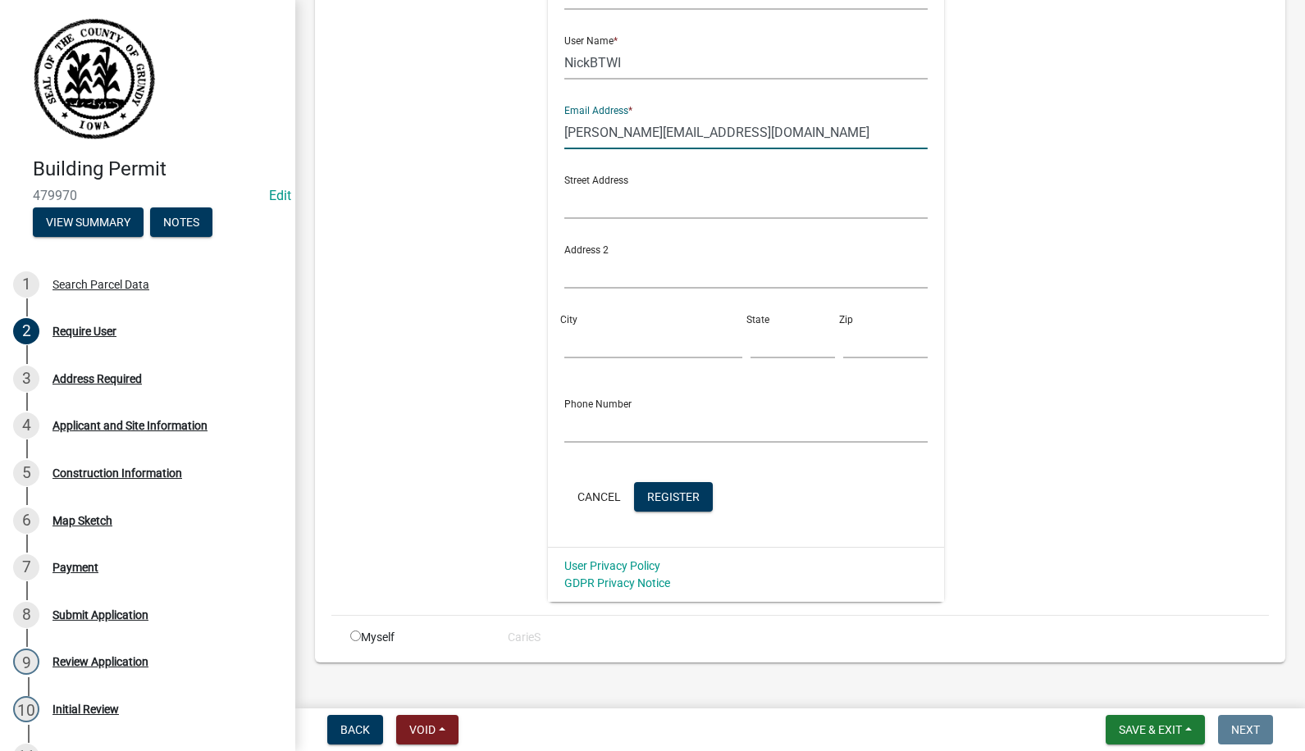
scroll to position [400, 0]
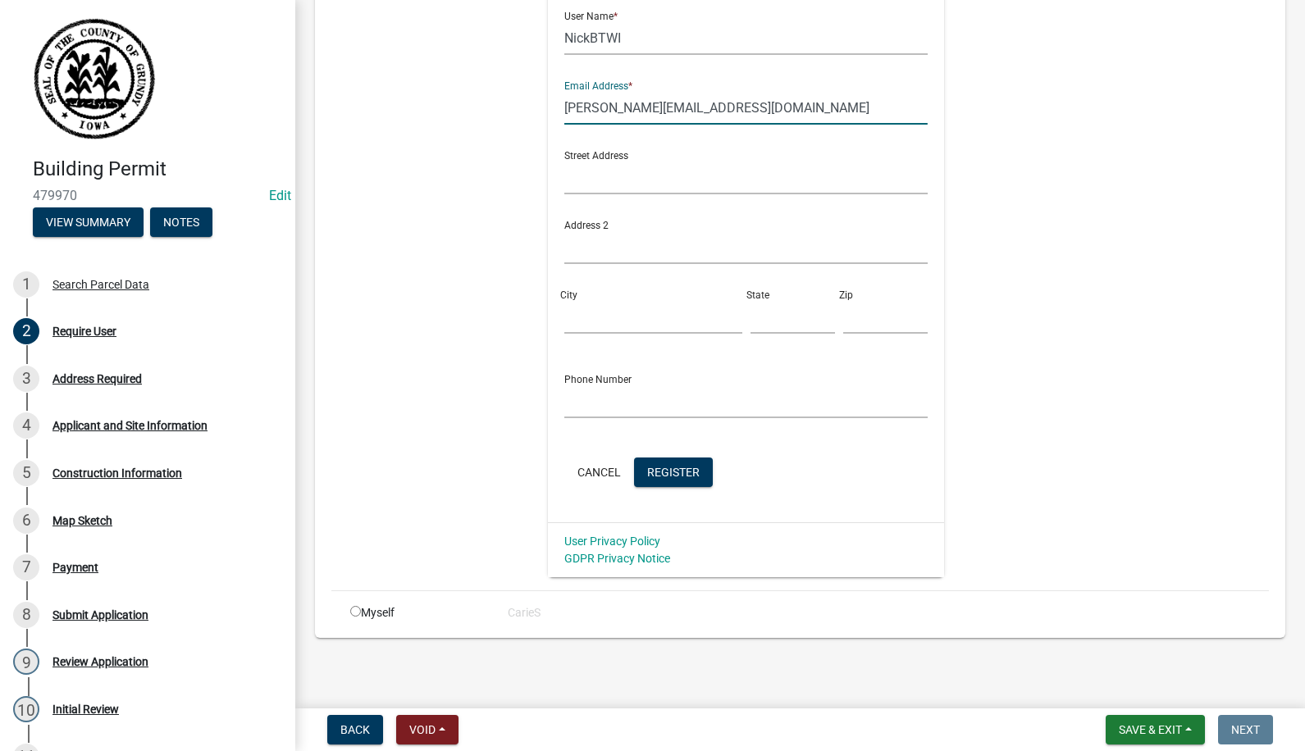
type input "[PERSON_NAME][EMAIL_ADDRESS][DOMAIN_NAME]"
click at [634, 406] on input "text" at bounding box center [745, 402] width 363 height 34
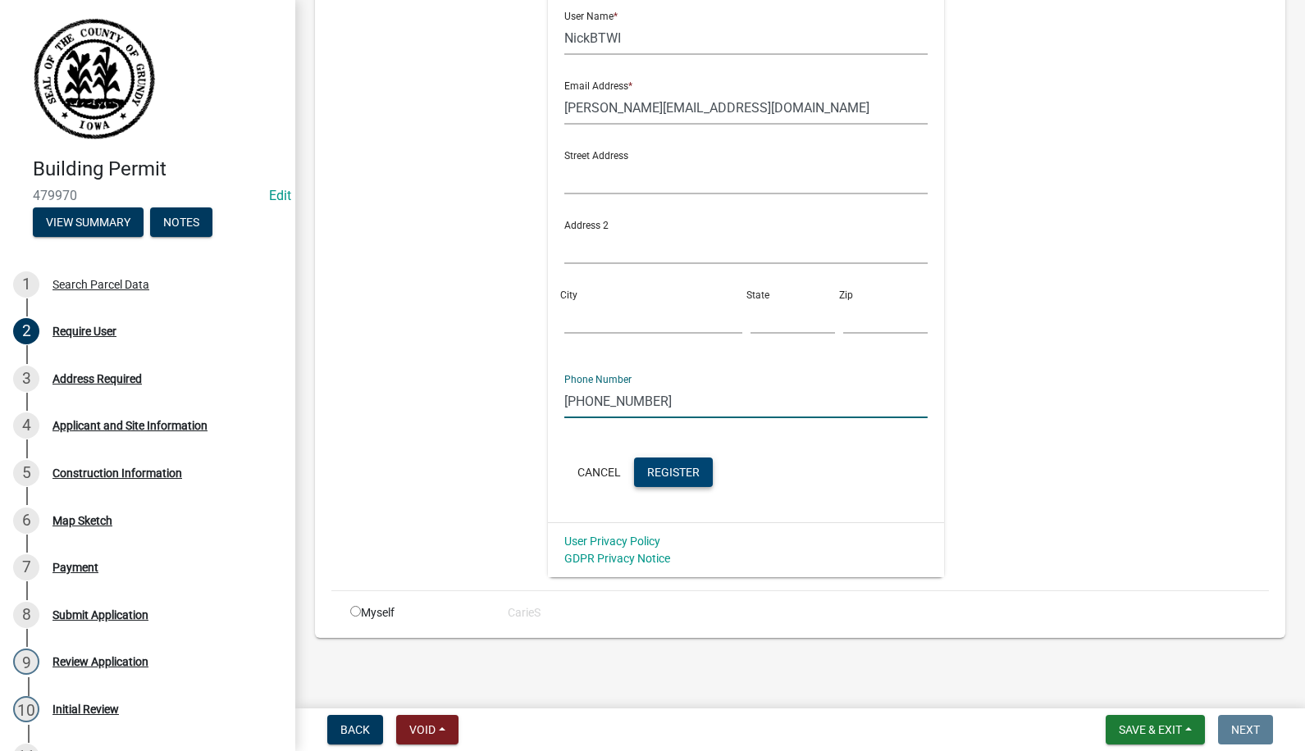
type input "[PHONE_NUMBER]"
click at [657, 474] on span "Register" at bounding box center [673, 471] width 52 height 13
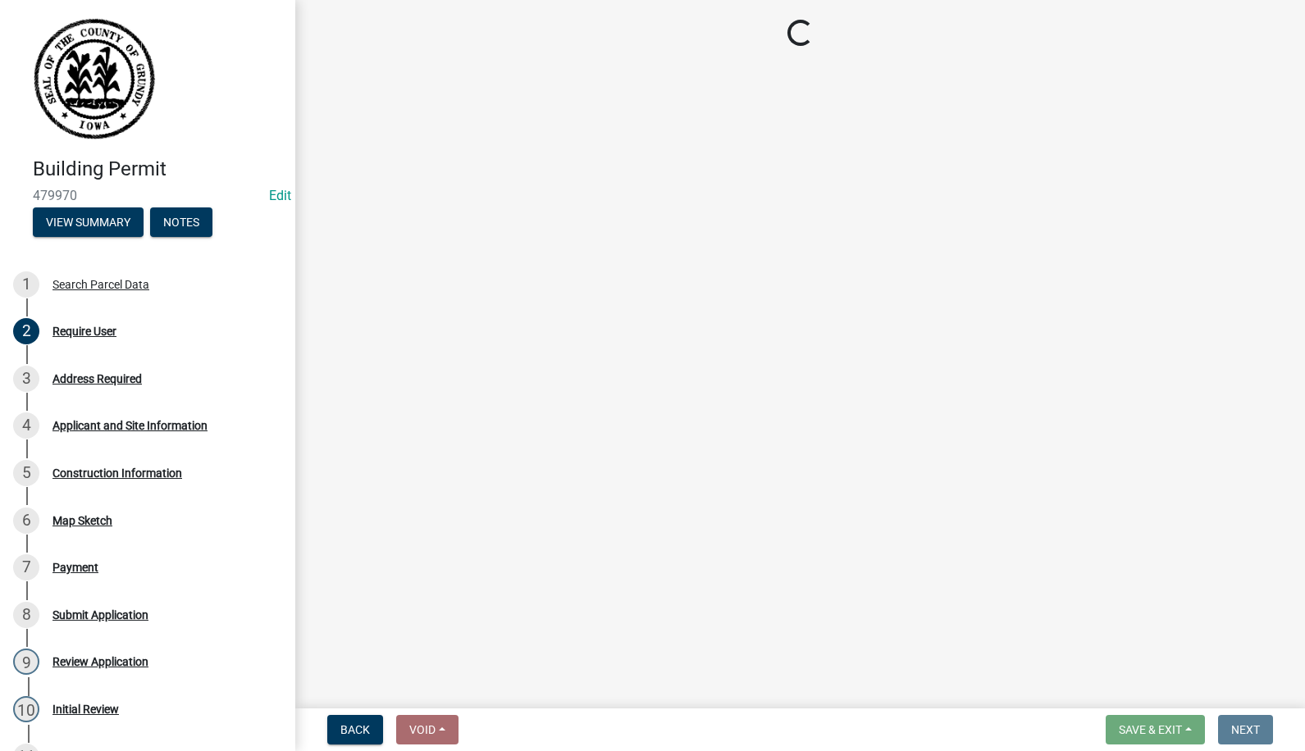
scroll to position [0, 0]
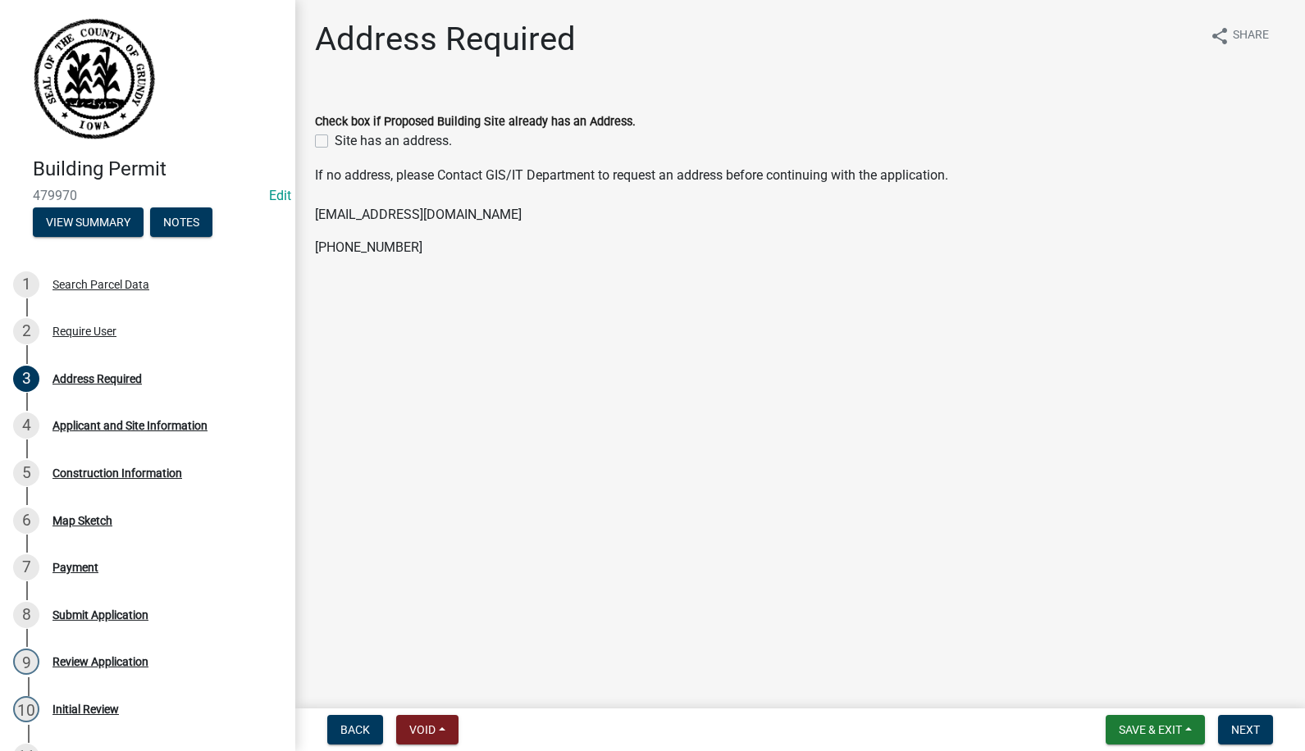
click at [335, 136] on label "Site has an address." at bounding box center [393, 141] width 117 height 20
click at [335, 136] on input "Site has an address." at bounding box center [340, 136] width 11 height 11
checkbox input "true"
click at [1230, 727] on button "Next" at bounding box center [1245, 730] width 55 height 30
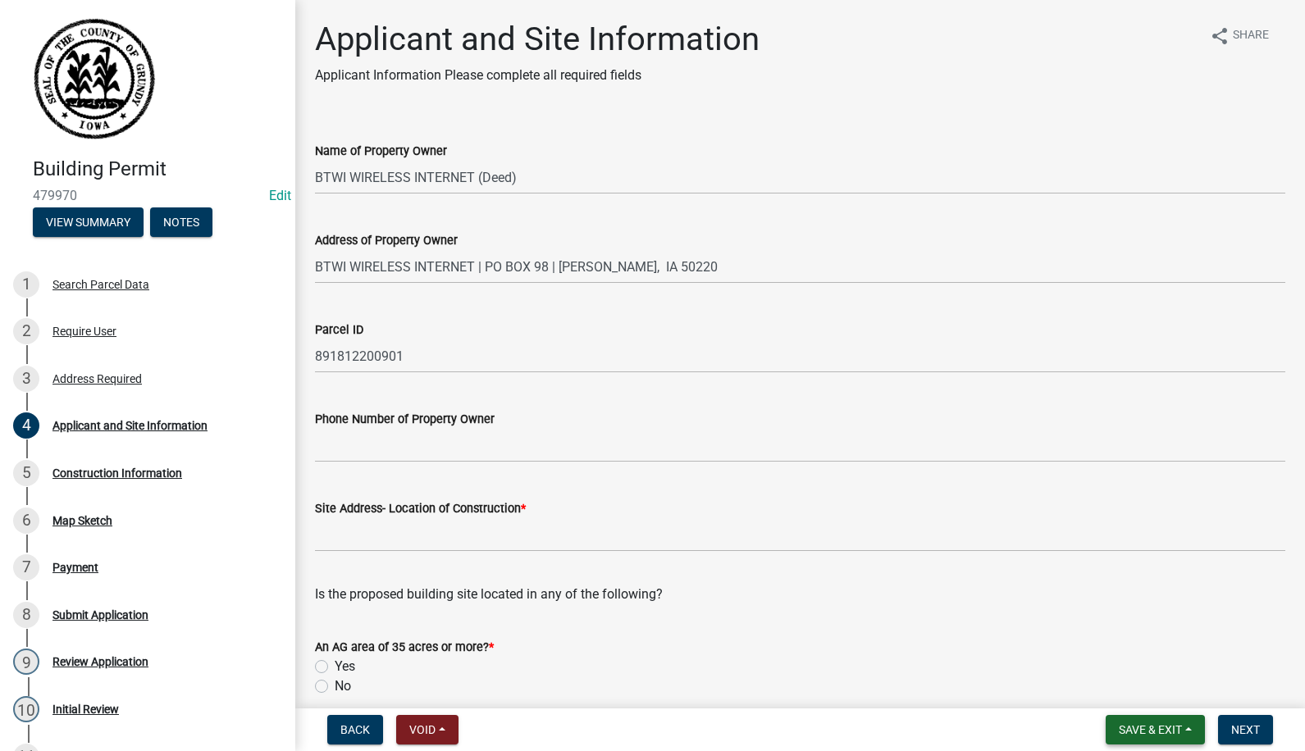
click at [1153, 716] on button "Save & Exit" at bounding box center [1155, 730] width 99 height 30
click at [1132, 690] on button "Save & Exit" at bounding box center [1139, 687] width 131 height 39
